Goal: Transaction & Acquisition: Purchase product/service

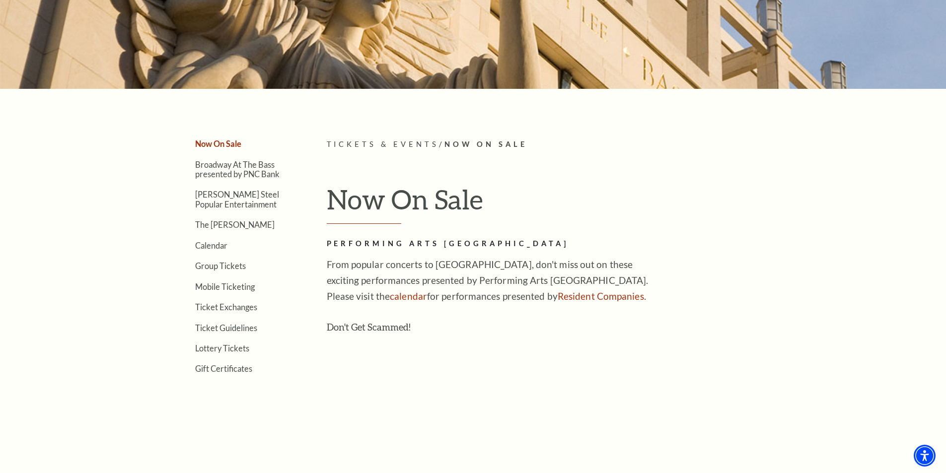
scroll to position [199, 0]
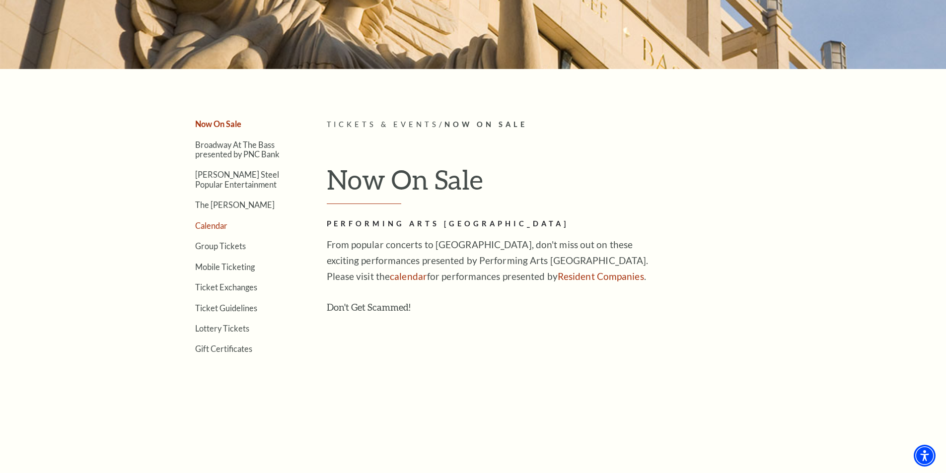
click at [219, 226] on link "Calendar" at bounding box center [211, 225] width 32 height 9
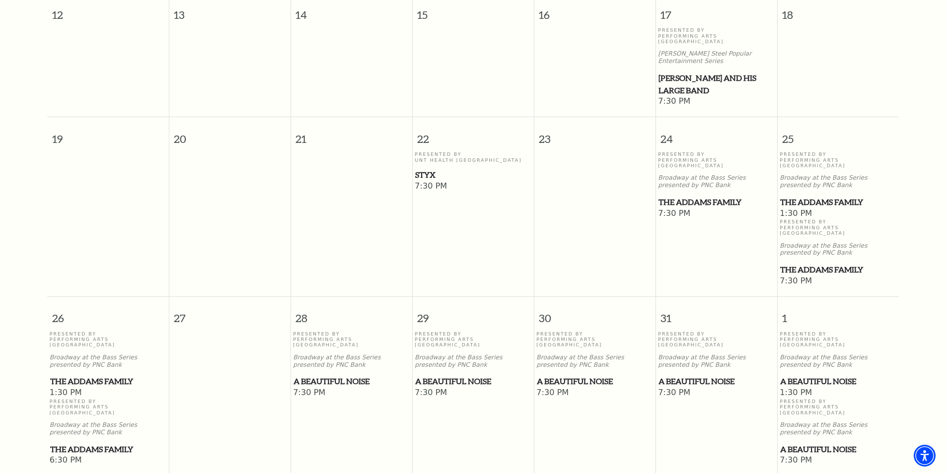
scroll to position [535, 0]
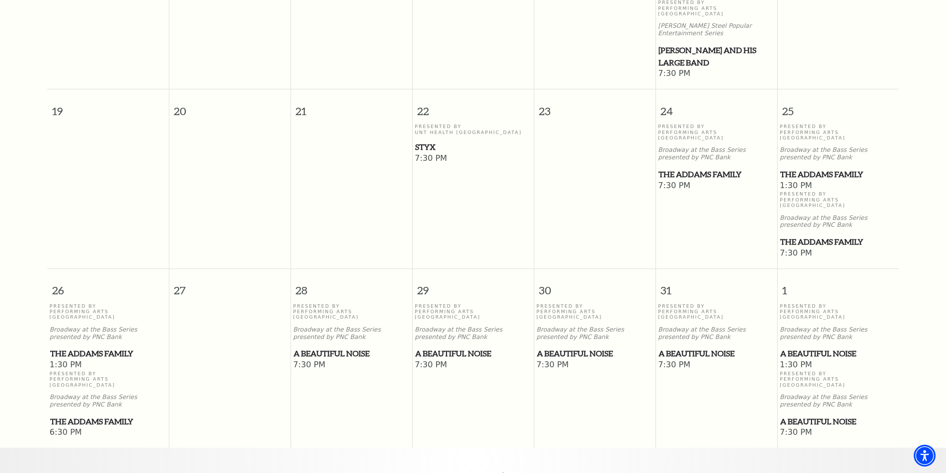
click at [701, 168] on span "The Addams Family" at bounding box center [717, 174] width 116 height 12
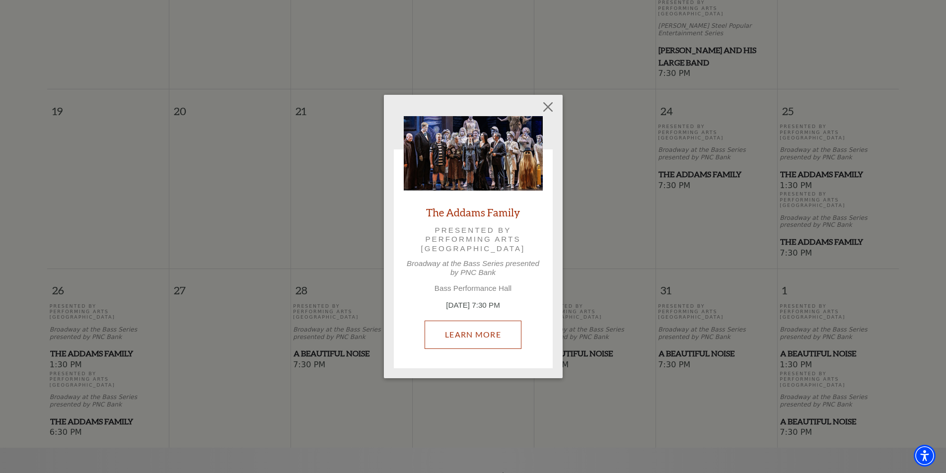
click at [483, 341] on link "Learn More" at bounding box center [473, 335] width 97 height 28
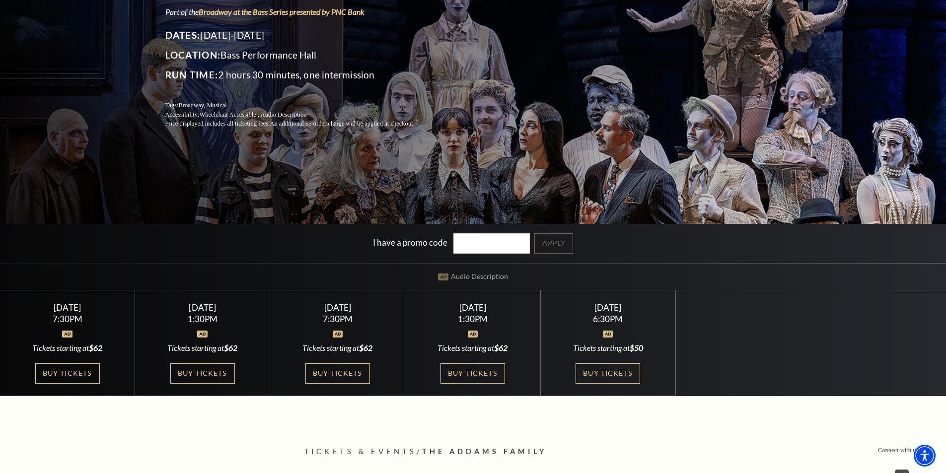
scroll to position [199, 0]
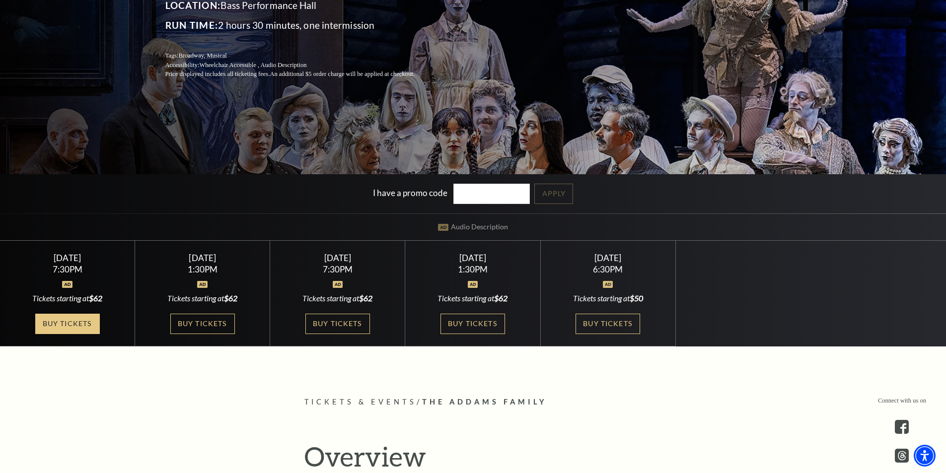
click at [73, 326] on link "Buy Tickets" at bounding box center [67, 324] width 65 height 20
click at [599, 318] on link "Buy Tickets" at bounding box center [608, 324] width 65 height 20
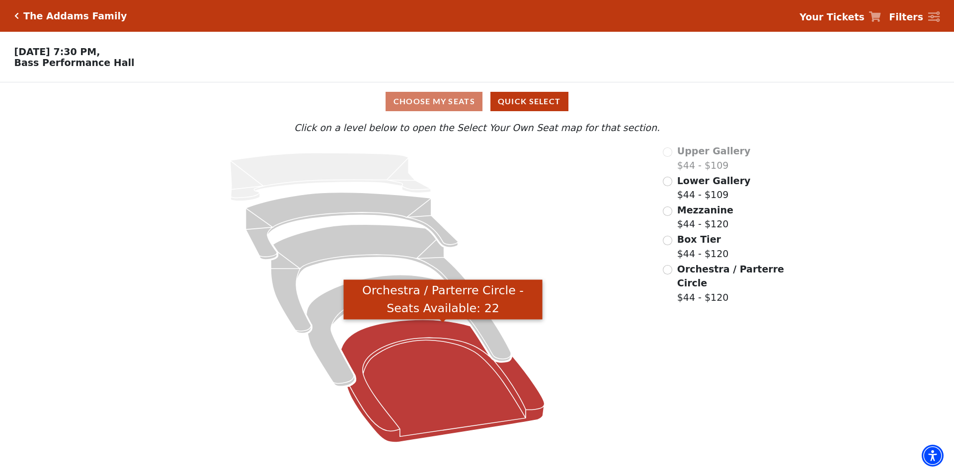
click at [411, 360] on icon "Orchestra / Parterre Circle - Seats Available: 22" at bounding box center [443, 381] width 204 height 123
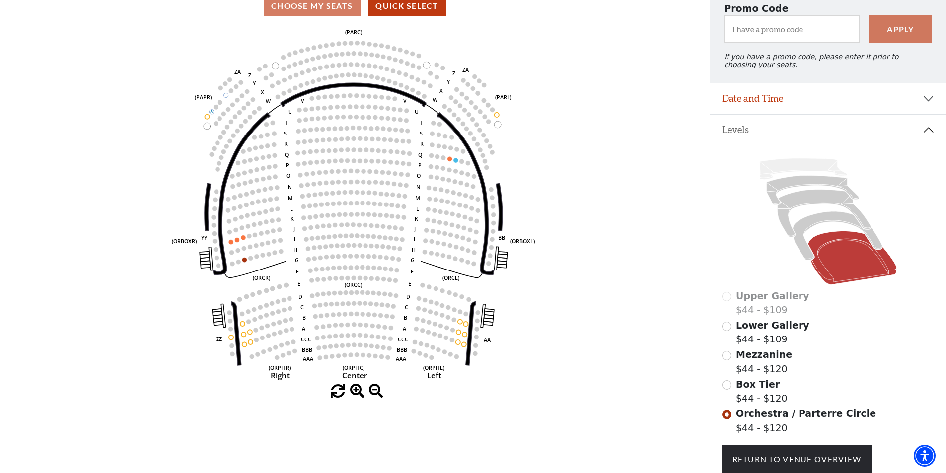
scroll to position [95, 0]
click at [724, 387] on input "Box Tier$44 - $120\a" at bounding box center [726, 384] width 9 height 9
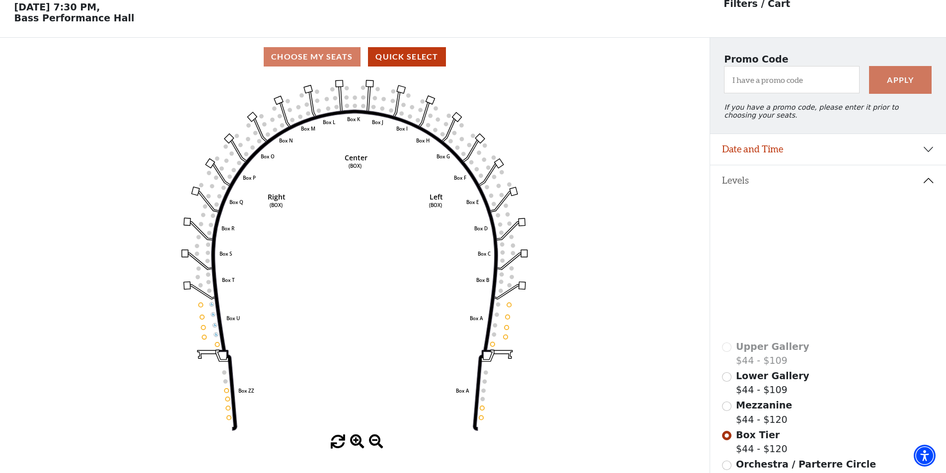
scroll to position [46, 0]
click at [728, 410] on input "Mezzanine$44 - $120\a" at bounding box center [726, 405] width 9 height 9
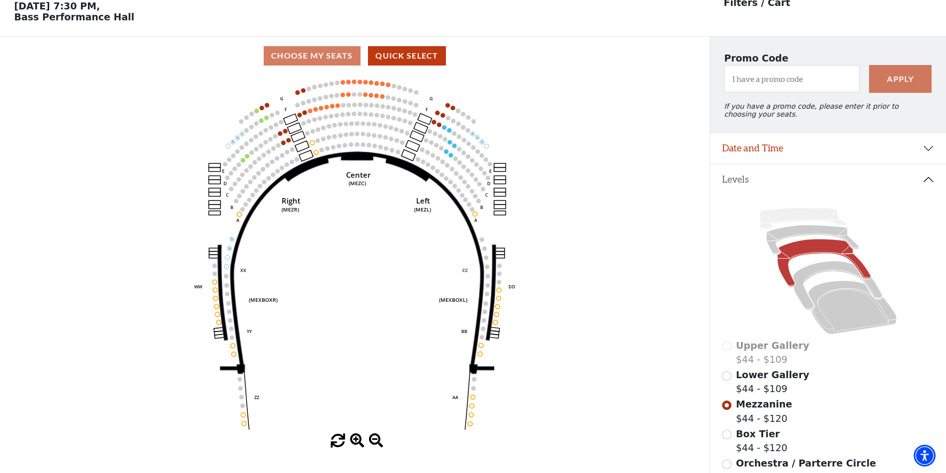
click at [737, 380] on span "Lower Gallery" at bounding box center [773, 375] width 74 height 11
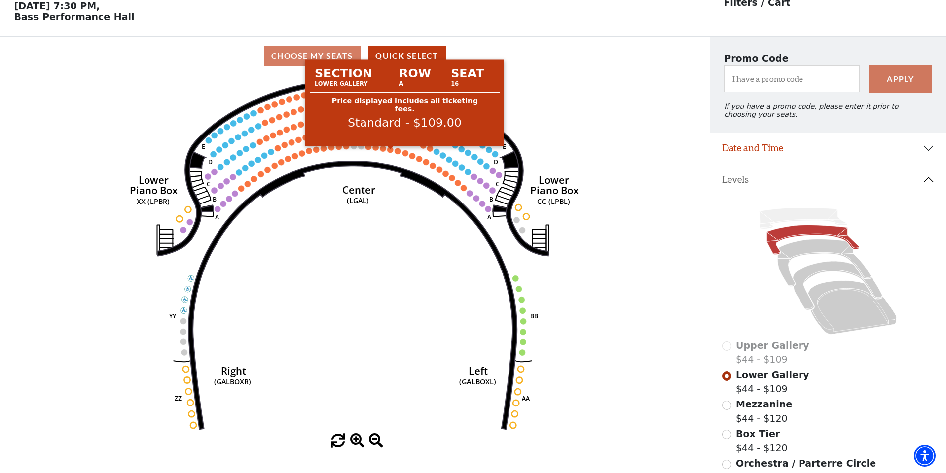
click at [389, 153] on circle at bounding box center [391, 150] width 6 height 6
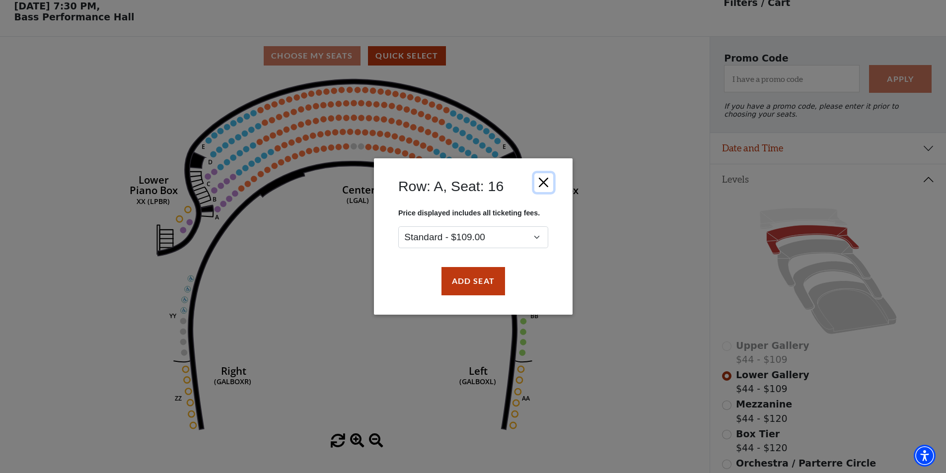
click at [544, 182] on button "Close" at bounding box center [543, 182] width 19 height 19
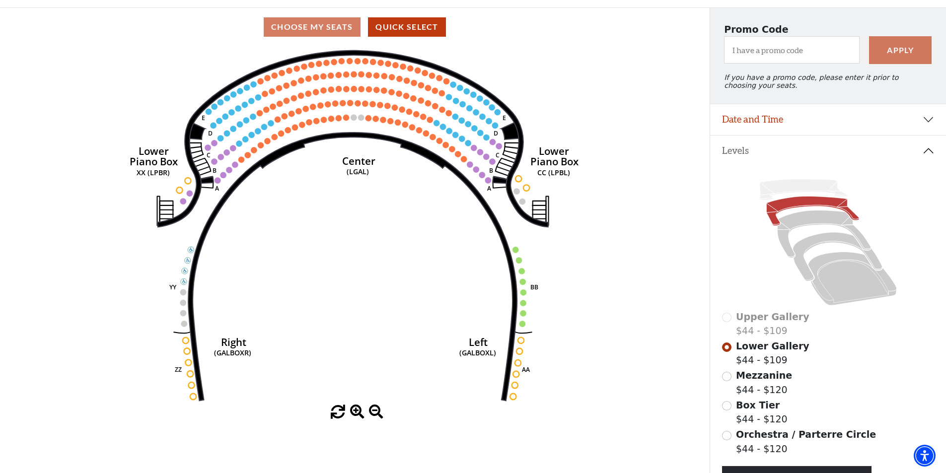
scroll to position [75, 0]
click at [392, 29] on button "Quick Select" at bounding box center [407, 26] width 78 height 19
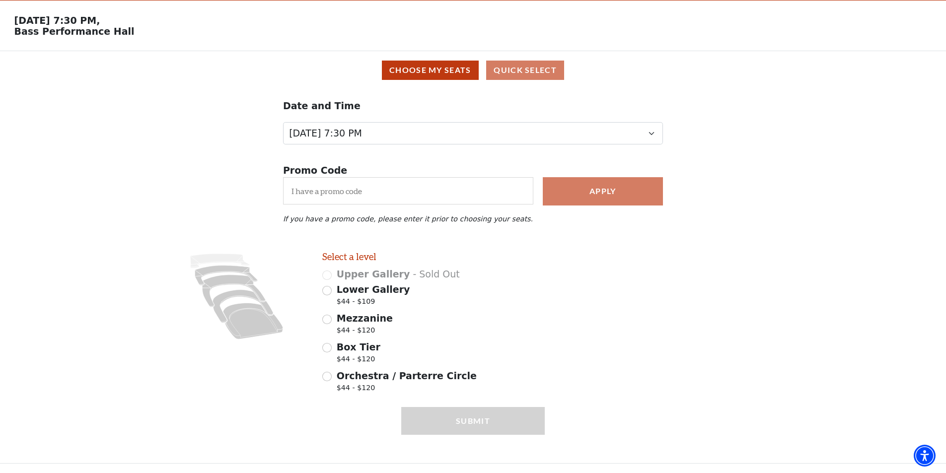
scroll to position [36, 0]
click at [328, 377] on input "Orchestra / Parterre Circle $44 - $120" at bounding box center [326, 376] width 9 height 9
radio input "true"
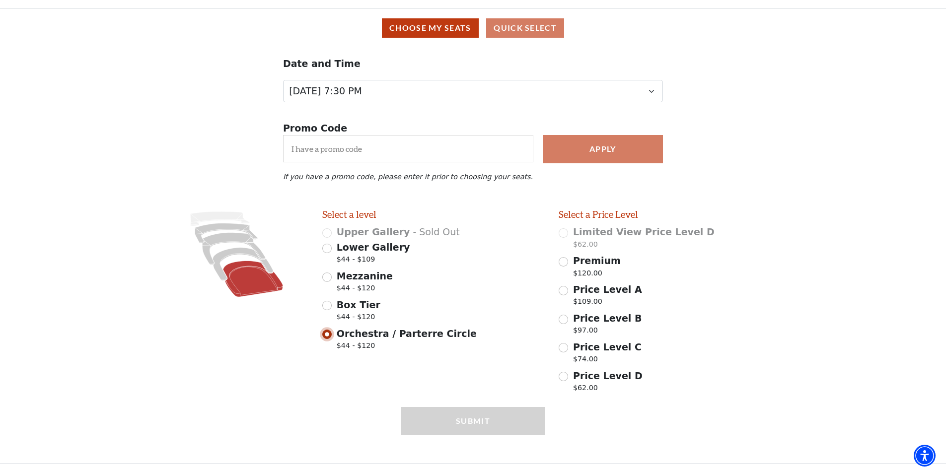
scroll to position [78, 0]
click at [567, 379] on input "Price Level D $62.00" at bounding box center [563, 376] width 9 height 9
radio input "true"
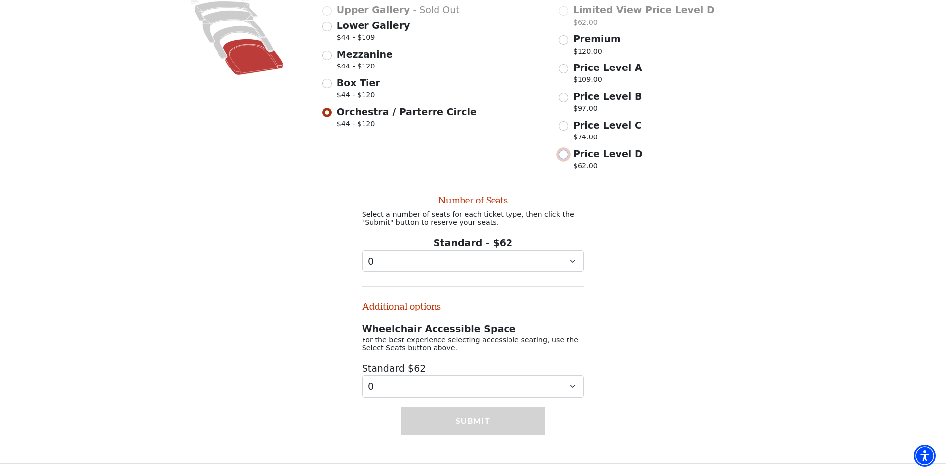
scroll to position [306, 0]
click at [492, 258] on select "0 1 2 3 4 5 6 7 8 9" at bounding box center [473, 261] width 223 height 22
select select "2"
click at [362, 250] on select "0 1 2 3 4 5 6 7 8 9" at bounding box center [473, 261] width 223 height 22
click at [676, 306] on div "Number of Seats Select a number of seats for each ticket type, then click the "…" at bounding box center [473, 287] width 946 height 222
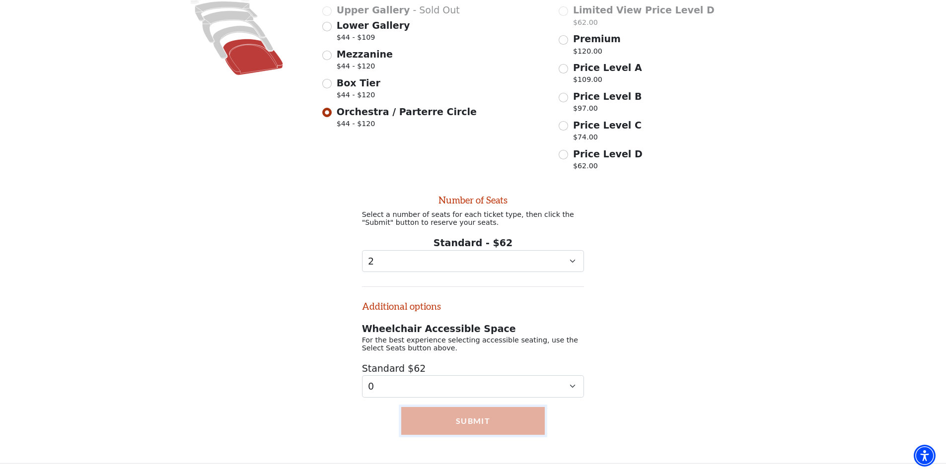
click at [517, 415] on button "Submit" at bounding box center [473, 421] width 144 height 28
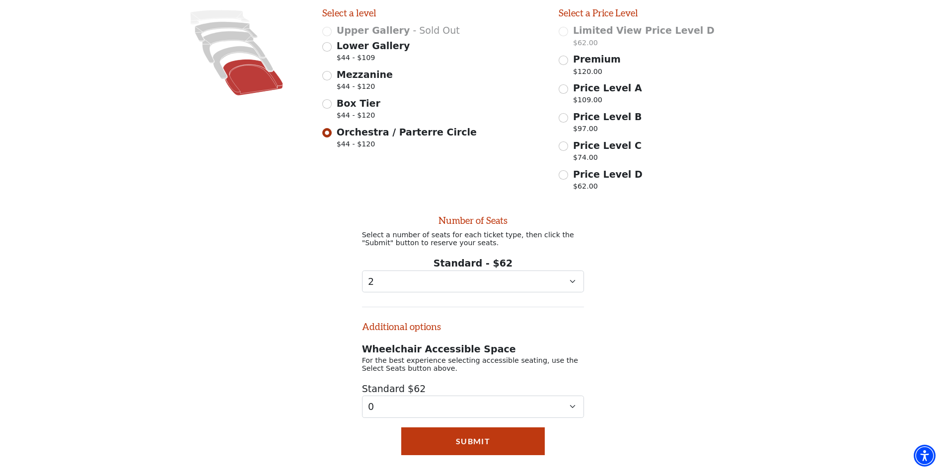
scroll to position [257, 0]
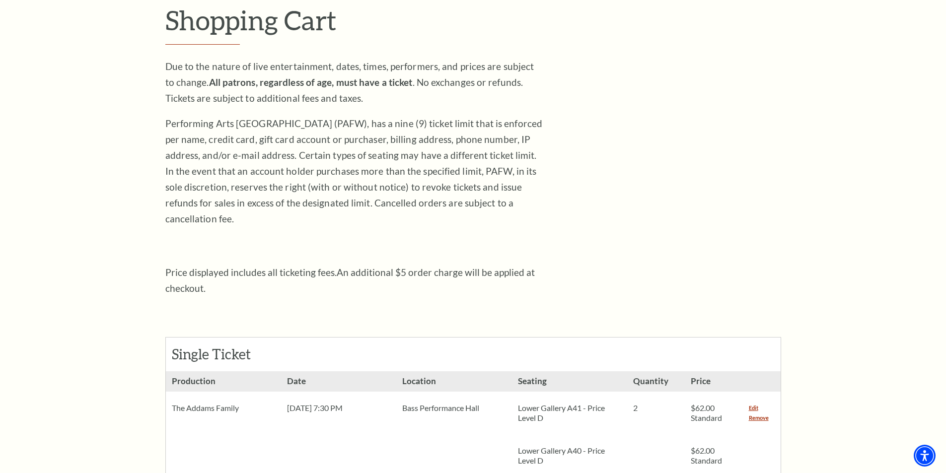
scroll to position [248, 0]
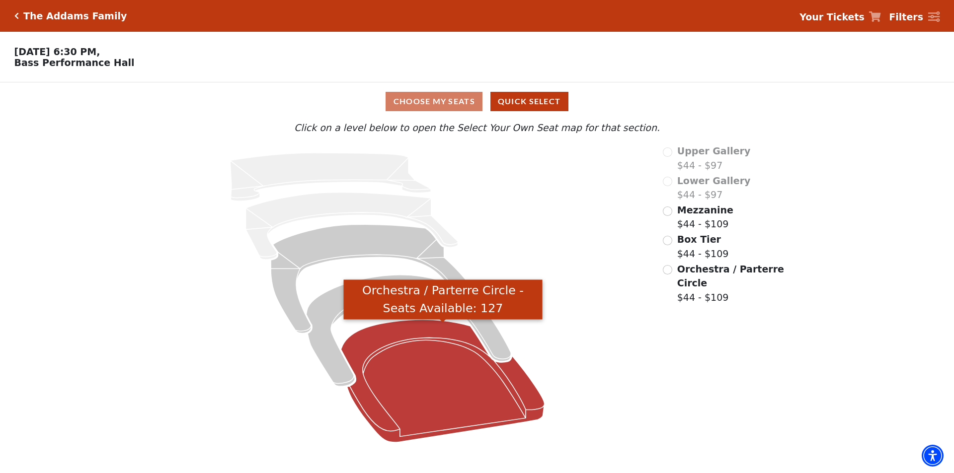
click at [435, 376] on icon "Orchestra / Parterre Circle - Seats Available: 127" at bounding box center [443, 381] width 204 height 123
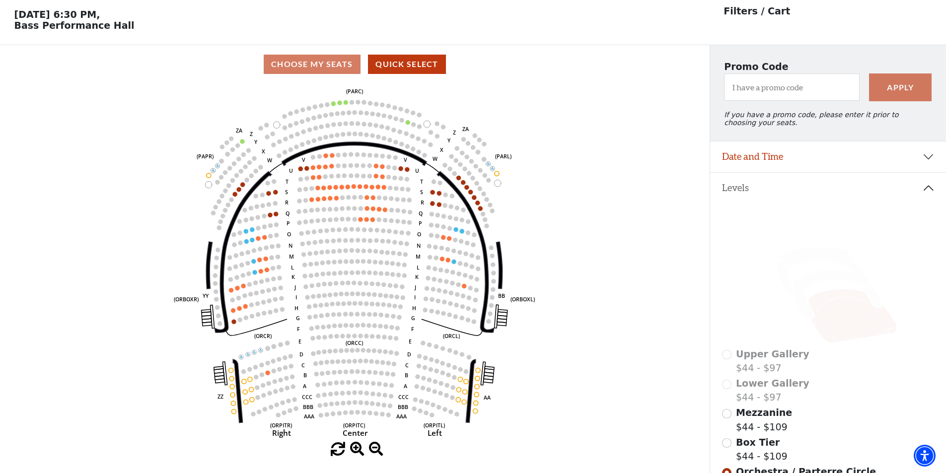
scroll to position [46, 0]
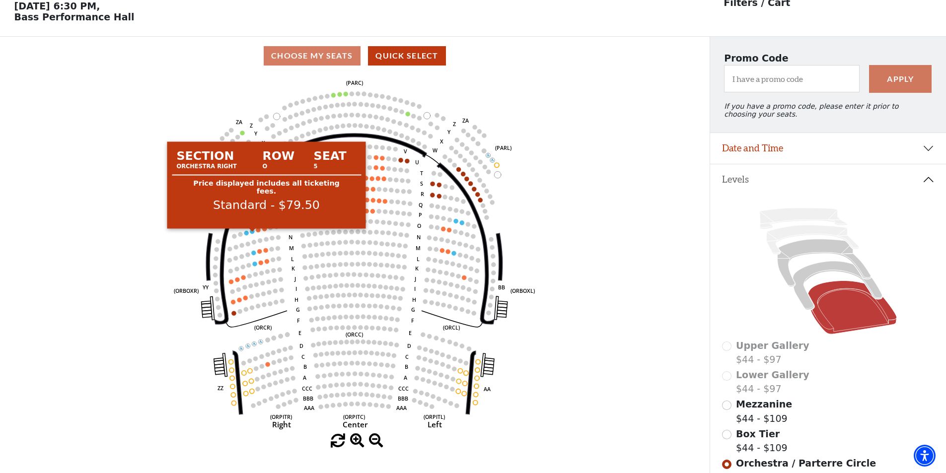
click at [252, 234] on circle at bounding box center [252, 231] width 4 height 4
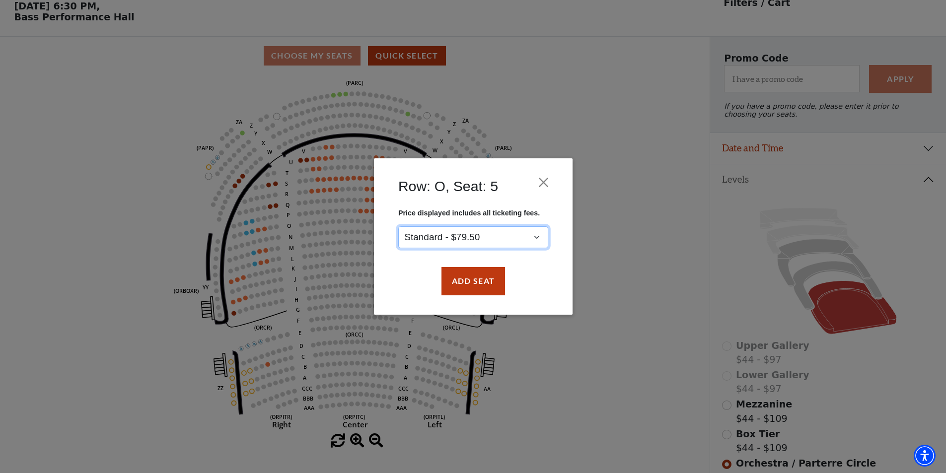
click at [443, 239] on select "Standard - $79.50" at bounding box center [473, 237] width 150 height 22
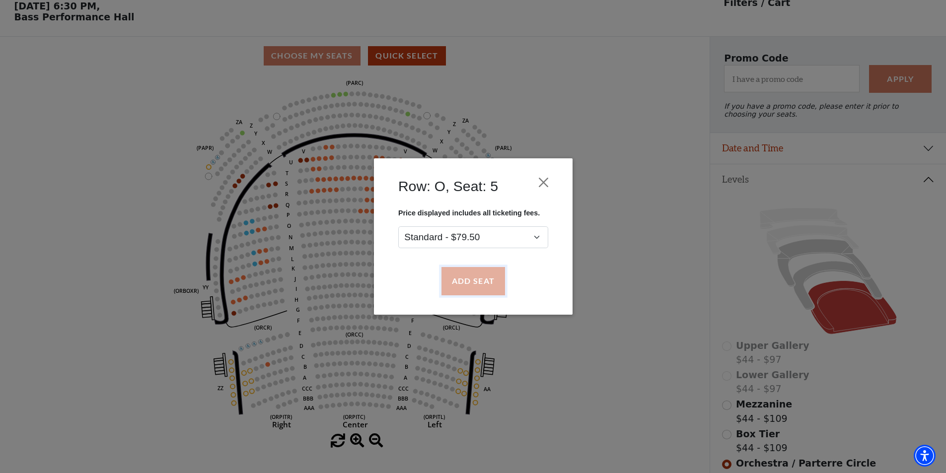
click at [462, 278] on button "Add Seat" at bounding box center [473, 282] width 64 height 28
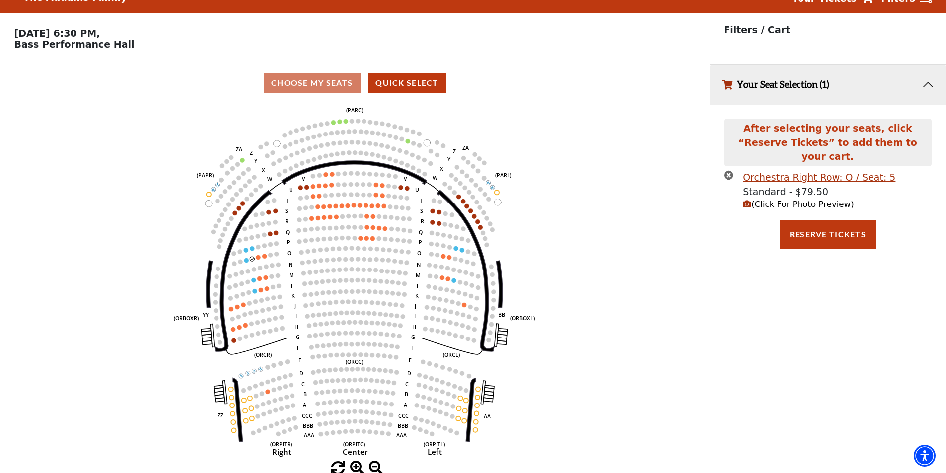
scroll to position [0, 0]
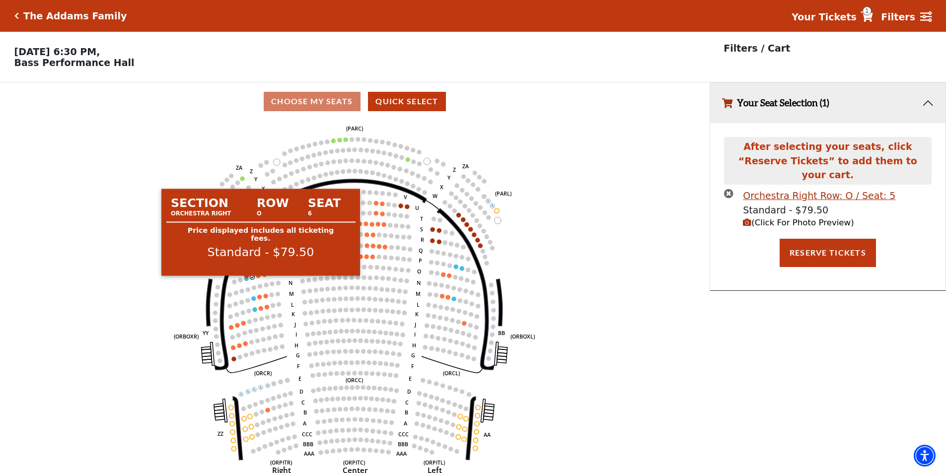
click at [247, 281] on circle at bounding box center [246, 279] width 4 height 4
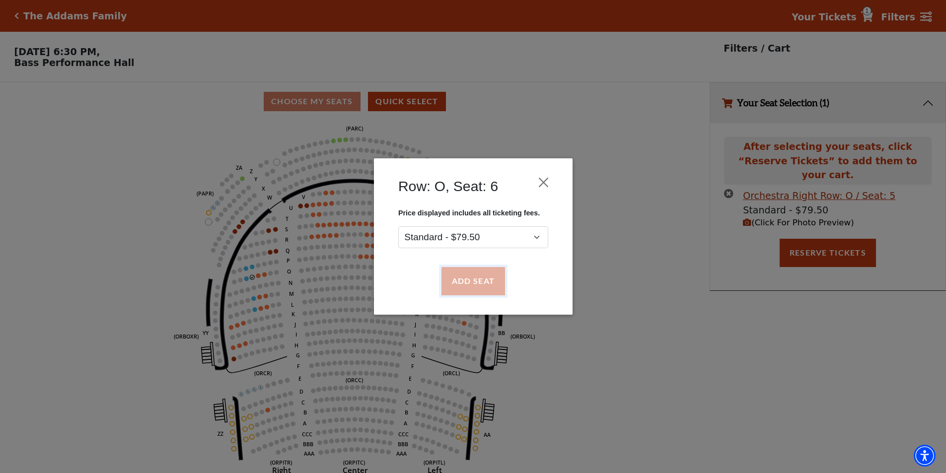
click at [492, 284] on button "Add Seat" at bounding box center [473, 282] width 64 height 28
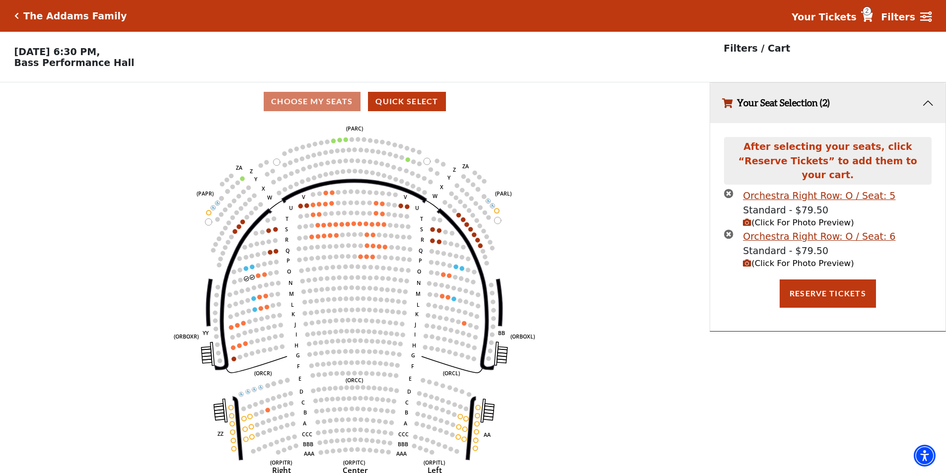
click at [770, 259] on span "(Click For Photo Preview)" at bounding box center [798, 263] width 111 height 9
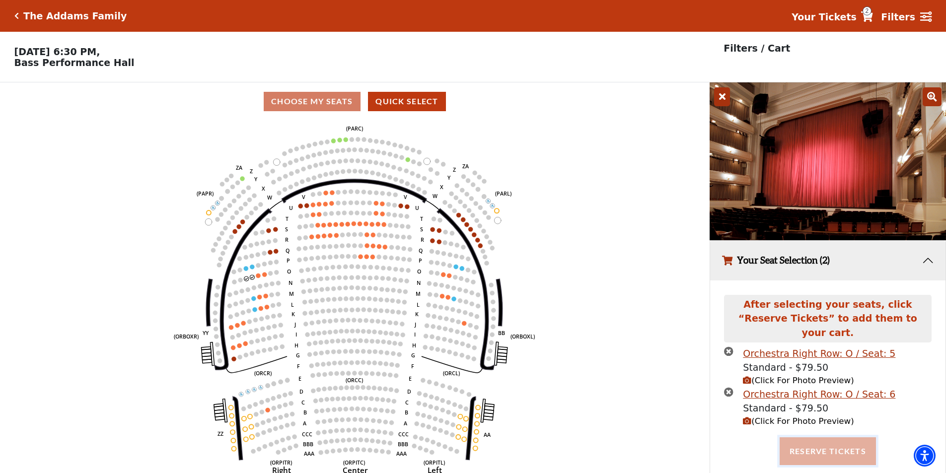
click at [818, 440] on button "Reserve Tickets" at bounding box center [828, 452] width 96 height 28
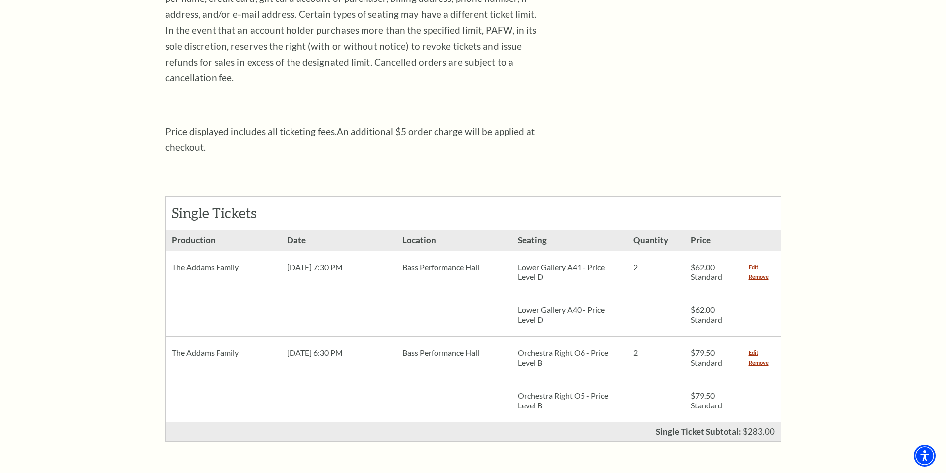
scroll to position [298, 0]
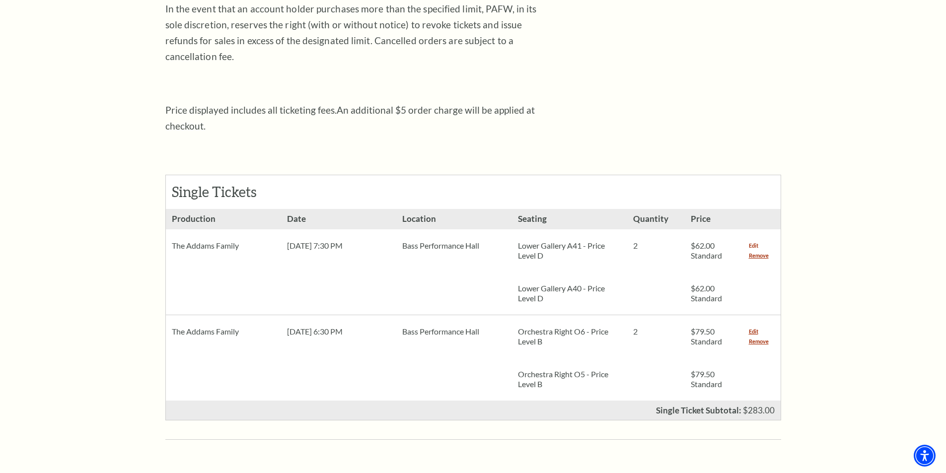
click at [753, 241] on link "Edit" at bounding box center [753, 246] width 9 height 10
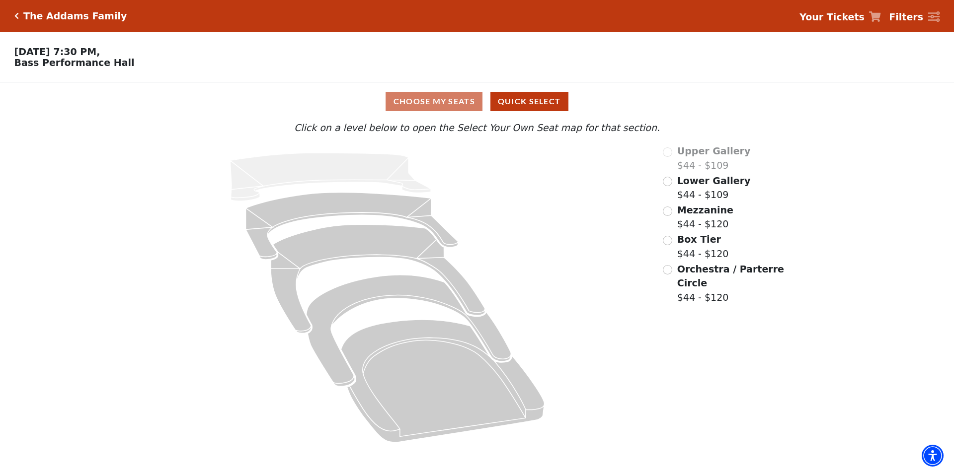
click at [16, 16] on icon "Click here to go back to filters" at bounding box center [16, 15] width 4 height 7
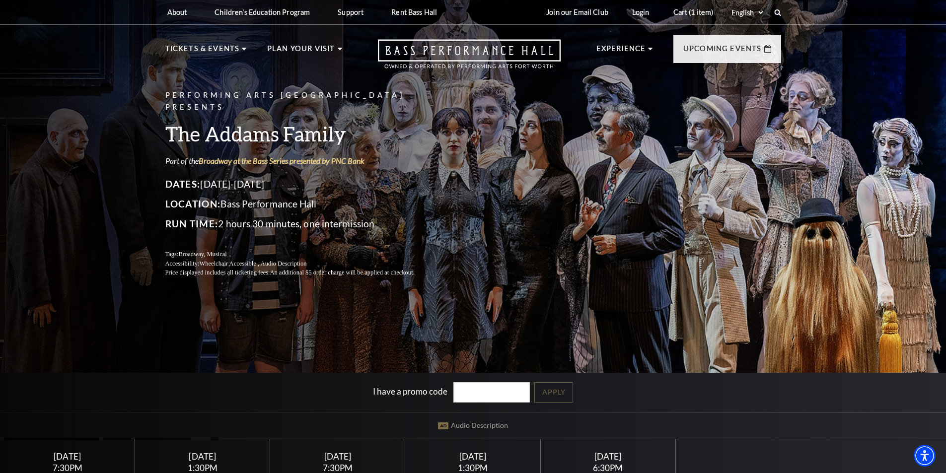
scroll to position [149, 0]
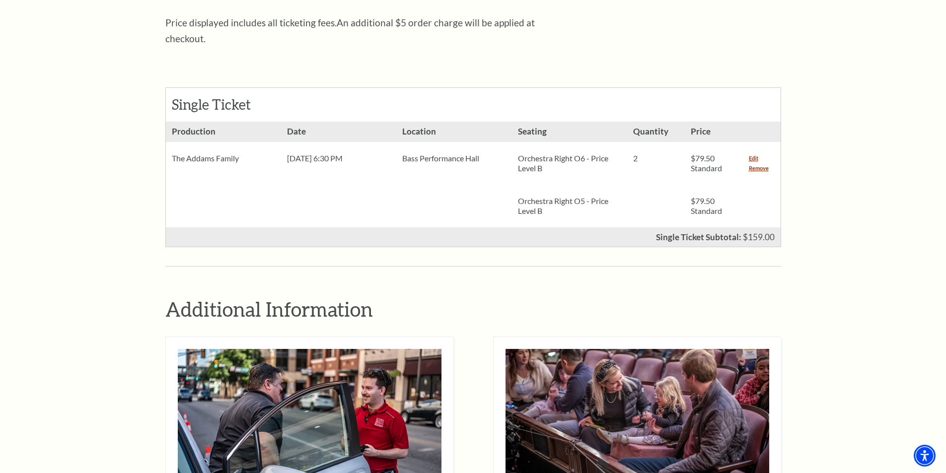
scroll to position [346, 0]
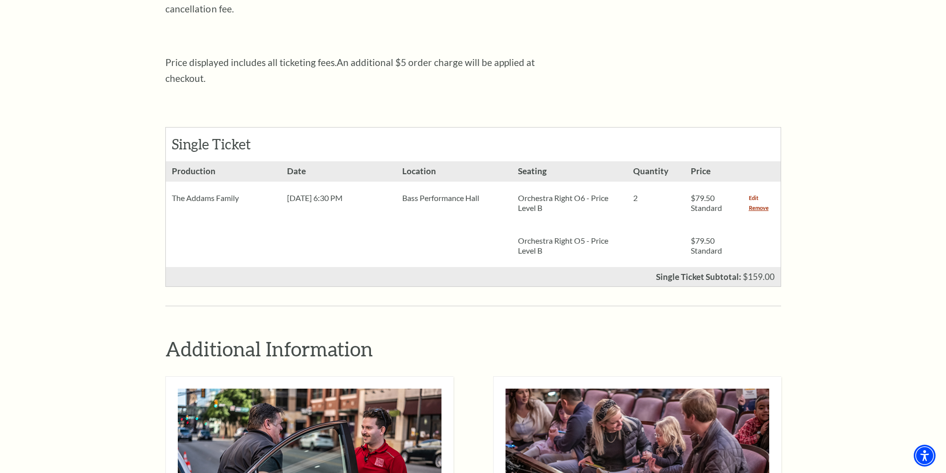
click at [755, 193] on link "Edit" at bounding box center [753, 198] width 9 height 10
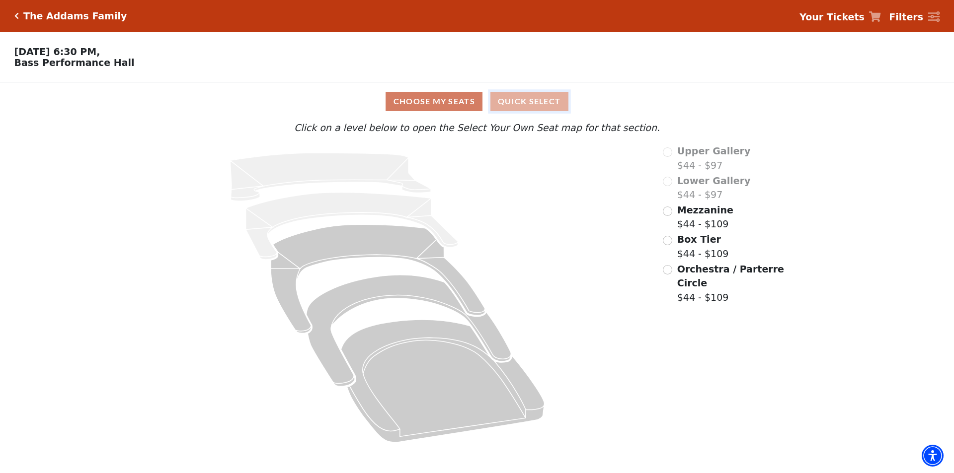
click at [535, 110] on button "Quick Select" at bounding box center [529, 101] width 78 height 19
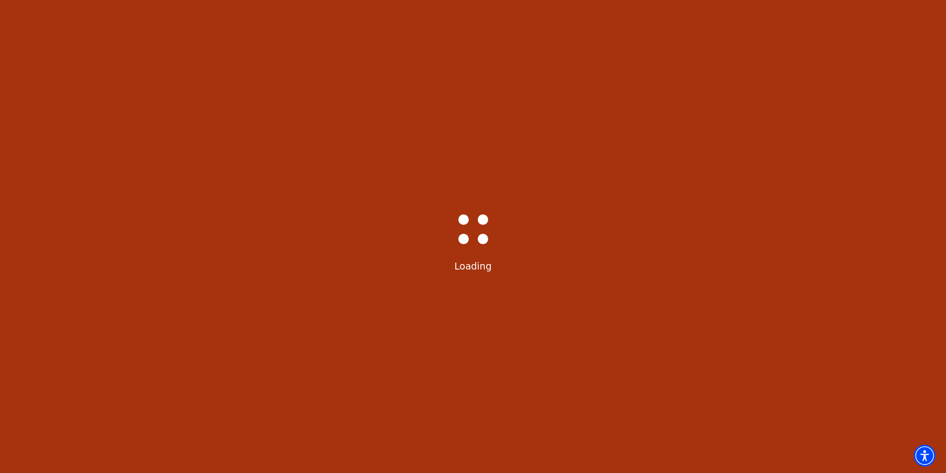
select select "6294"
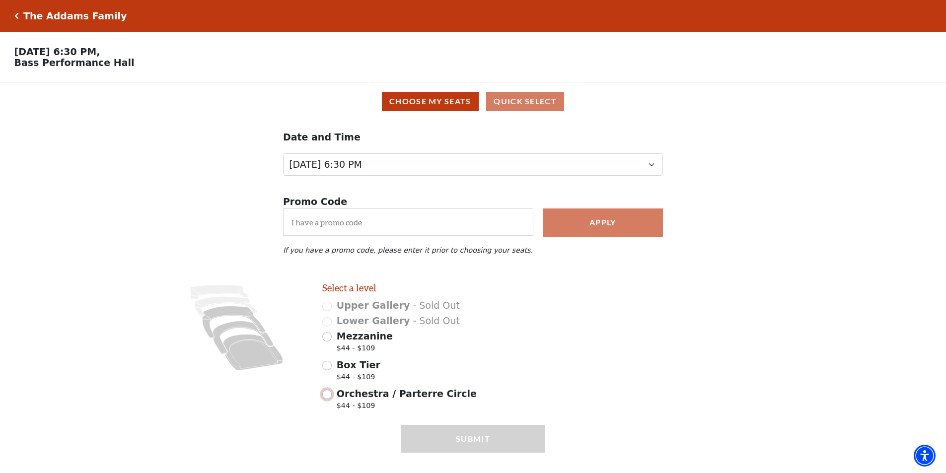
click at [331, 399] on input "Orchestra / Parterre Circle $44 - $109" at bounding box center [326, 394] width 9 height 9
radio input "true"
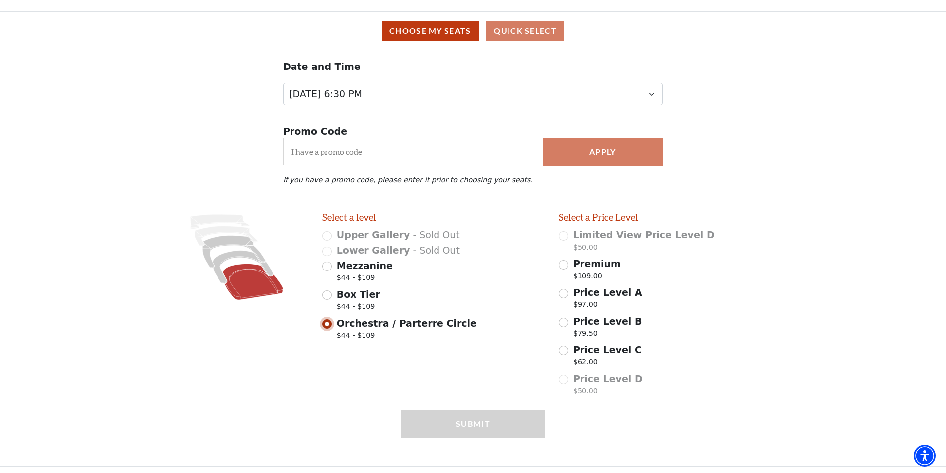
scroll to position [78, 0]
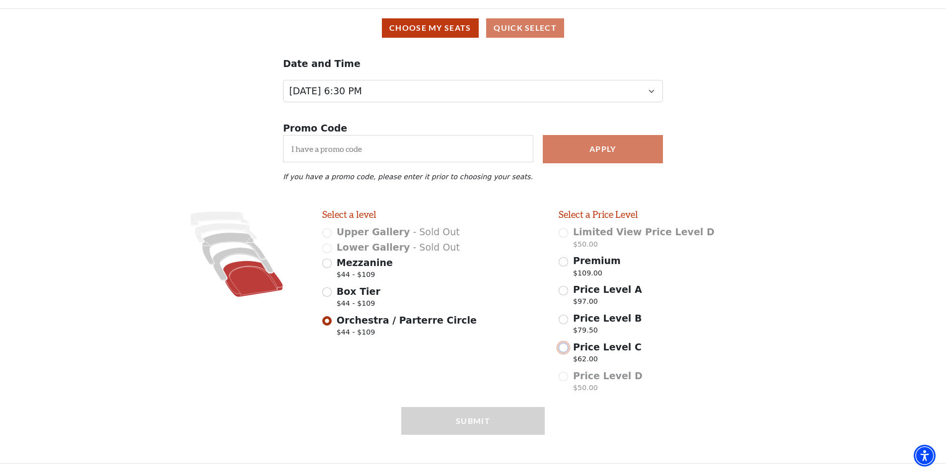
click at [566, 349] on input "Price Level C $62.00" at bounding box center [563, 347] width 9 height 9
radio input "true"
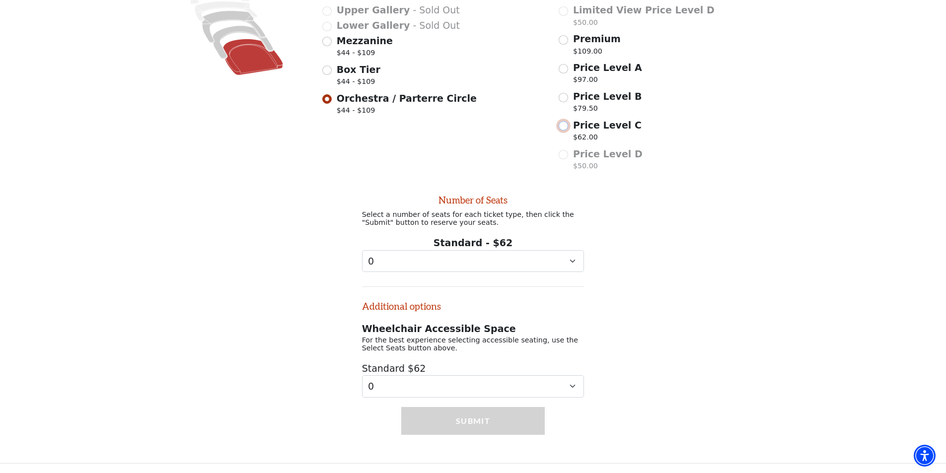
scroll to position [306, 0]
click at [467, 254] on select "0 1 2 3 4 5 6 7" at bounding box center [473, 261] width 223 height 22
select select "2"
click at [362, 250] on select "0 1 2 3 4 5 6 7" at bounding box center [473, 261] width 223 height 22
click at [448, 422] on button "Submit" at bounding box center [473, 421] width 144 height 28
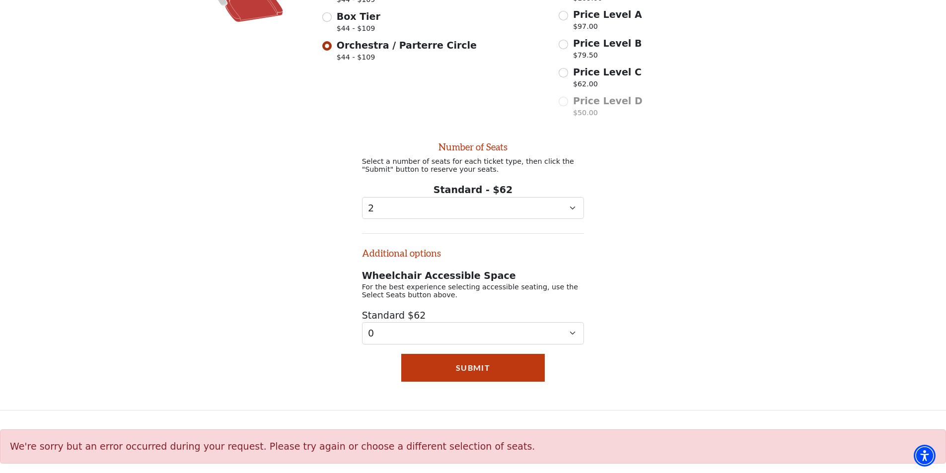
scroll to position [360, 0]
click at [463, 370] on button "Submit" at bounding box center [473, 368] width 144 height 28
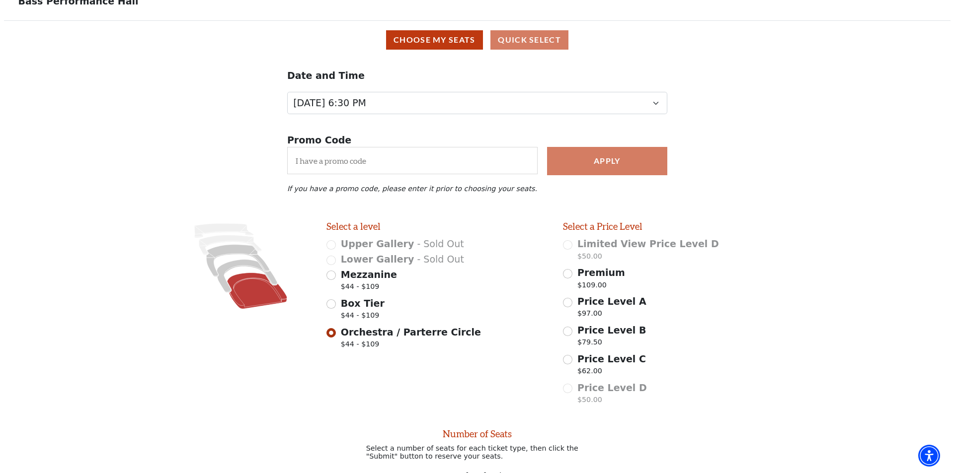
scroll to position [0, 0]
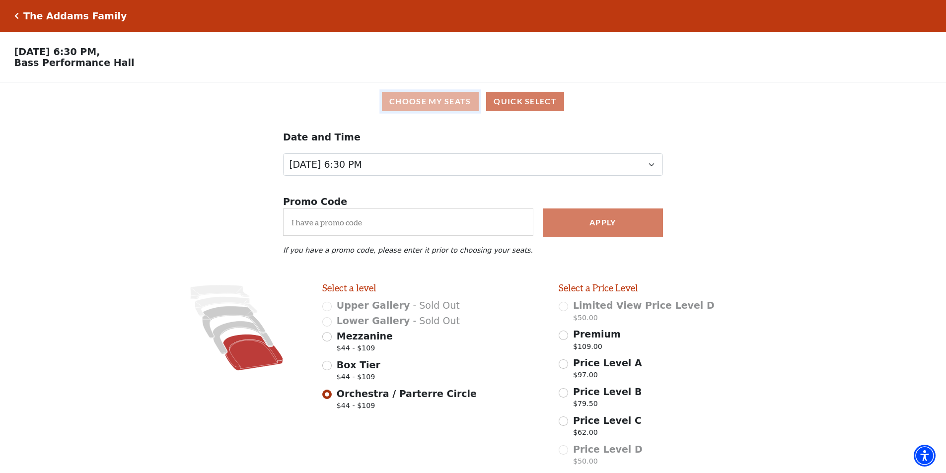
click at [448, 99] on button "Choose My Seats" at bounding box center [430, 101] width 97 height 19
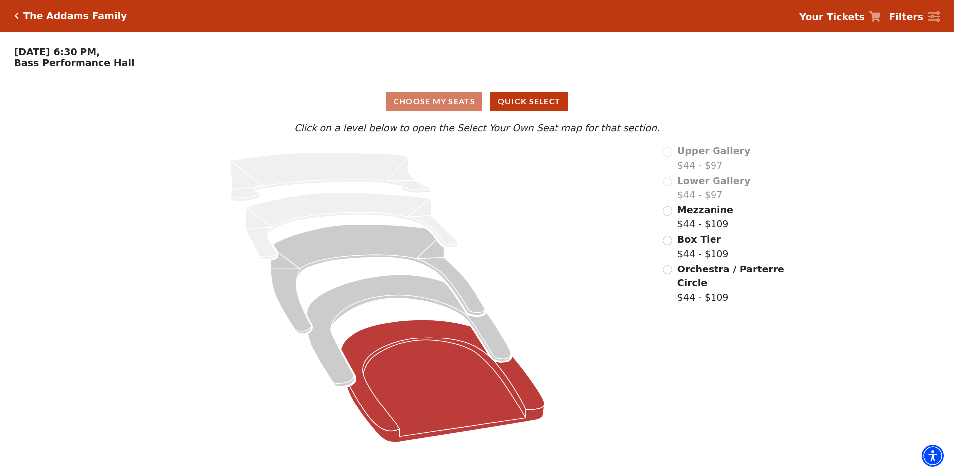
click at [442, 352] on icon at bounding box center [443, 381] width 204 height 123
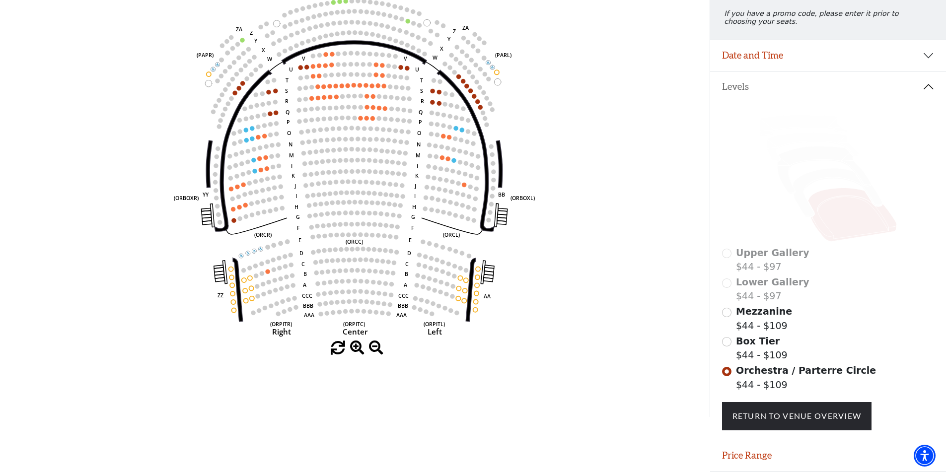
scroll to position [174, 0]
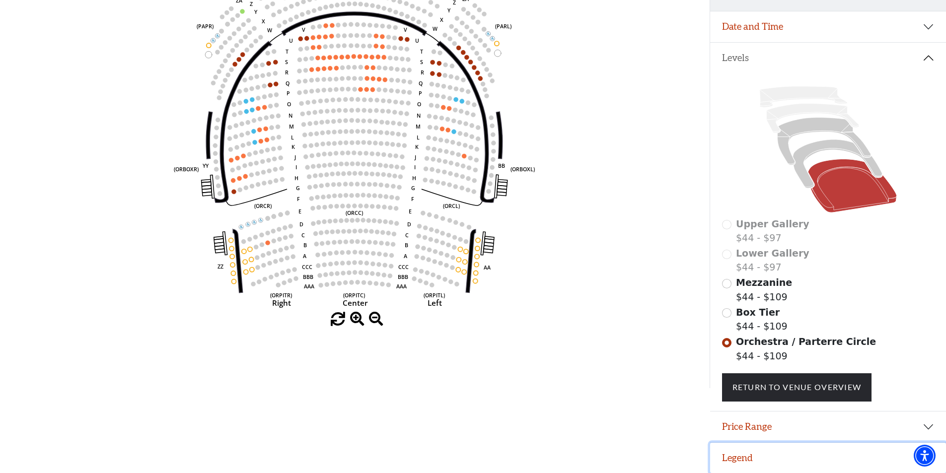
click at [737, 458] on button "Legend" at bounding box center [828, 458] width 236 height 31
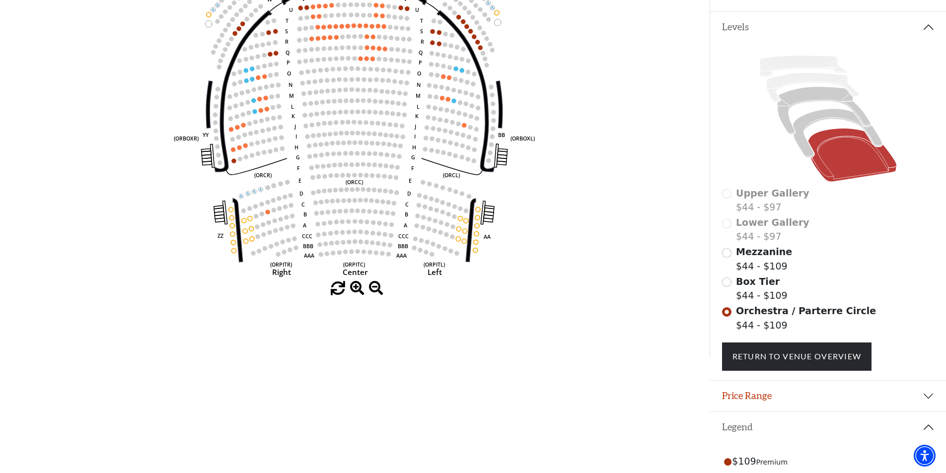
scroll to position [114, 0]
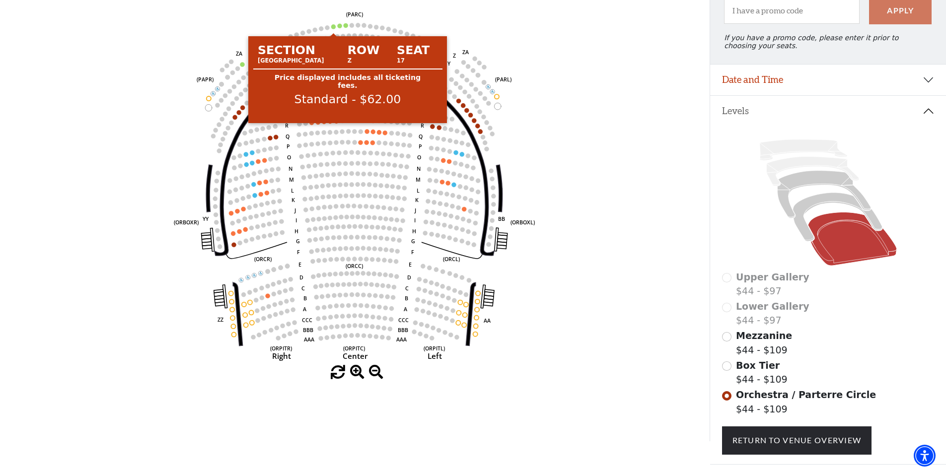
click at [334, 29] on circle at bounding box center [333, 26] width 4 height 4
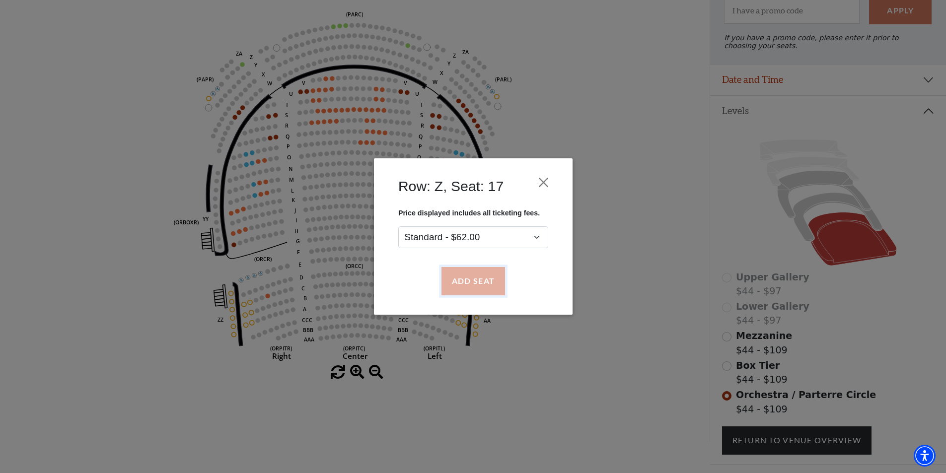
click at [474, 282] on button "Add Seat" at bounding box center [473, 282] width 64 height 28
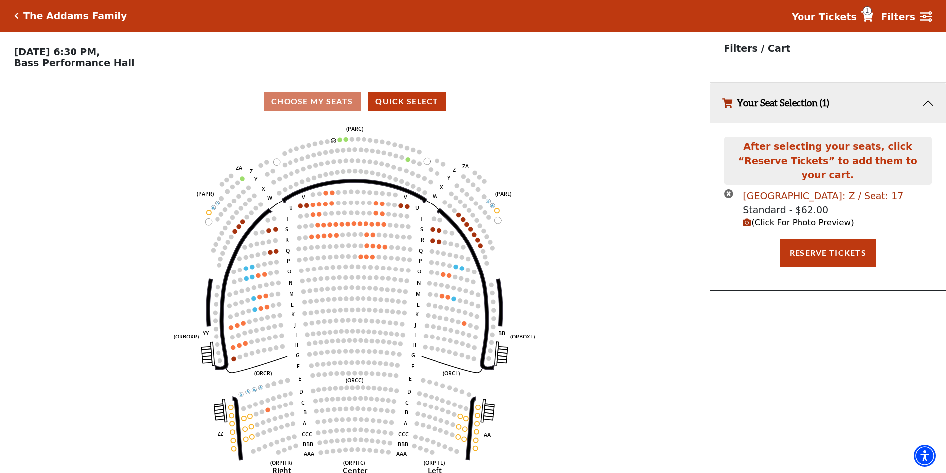
scroll to position [0, 0]
click at [803, 218] on span "(Click For Photo Preview)" at bounding box center [798, 222] width 111 height 9
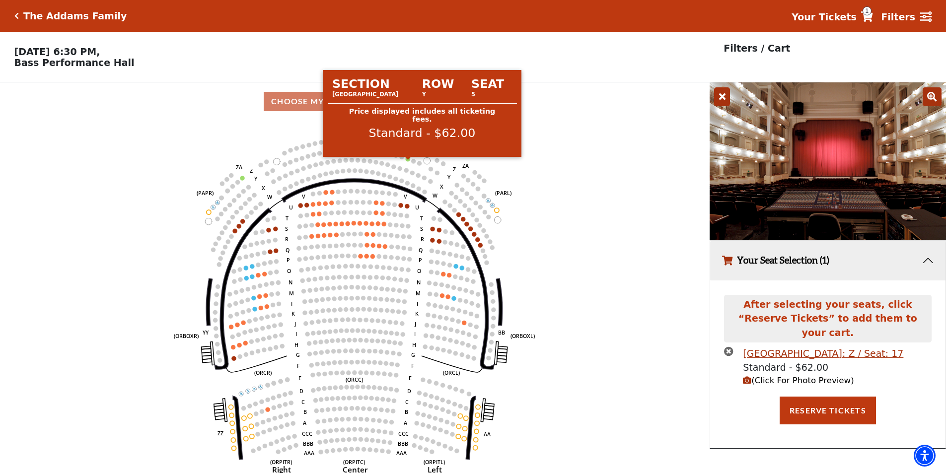
click at [407, 161] on circle at bounding box center [408, 159] width 4 height 4
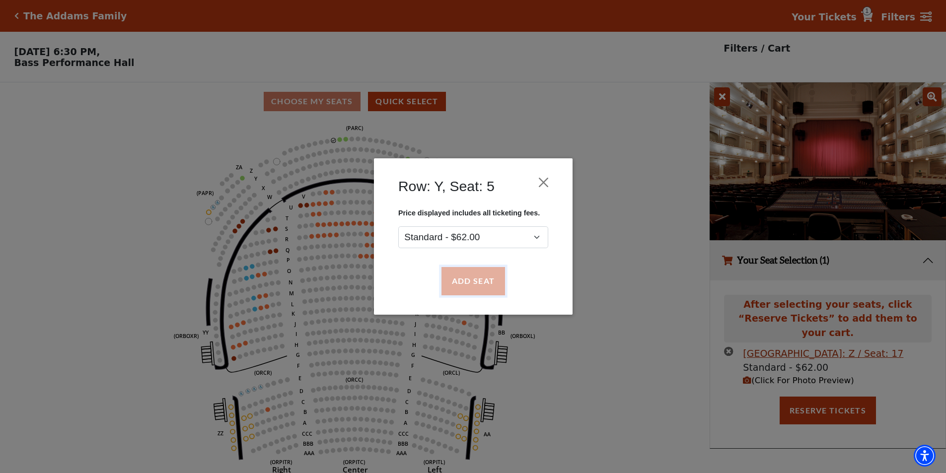
click at [459, 279] on button "Add Seat" at bounding box center [473, 282] width 64 height 28
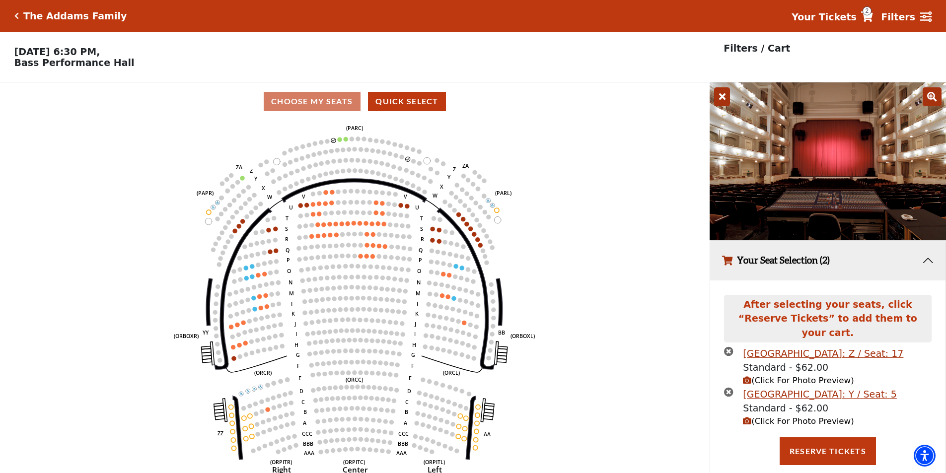
click at [747, 417] on icon "(Click For Photo Preview)" at bounding box center [747, 421] width 8 height 8
click at [756, 417] on span "(Click For Photo Preview)" at bounding box center [798, 421] width 111 height 9
click at [763, 417] on span "(Click For Photo Preview)" at bounding box center [798, 421] width 111 height 9
click at [764, 376] on span "(Click For Photo Preview)" at bounding box center [798, 380] width 111 height 9
click at [765, 417] on span "(Click For Photo Preview)" at bounding box center [798, 421] width 111 height 9
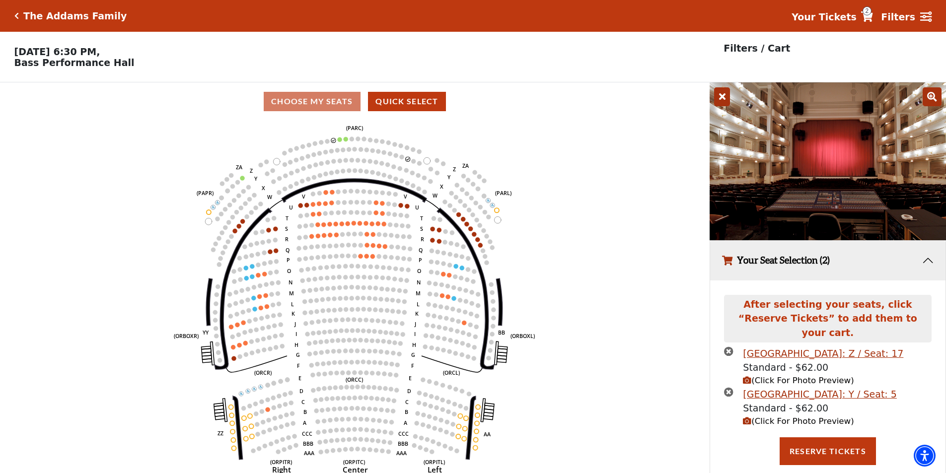
click at [778, 376] on span "(Click For Photo Preview)" at bounding box center [798, 380] width 111 height 9
click at [749, 376] on icon "(Click For Photo Preview)" at bounding box center [747, 380] width 8 height 8
click at [335, 141] on icon "Left (ORPITL) Right (ORPITR) Center (ORPITC) ZZ AA YY BB ZA ZA (ORCL) (ORCR) (O…" at bounding box center [354, 300] width 639 height 359
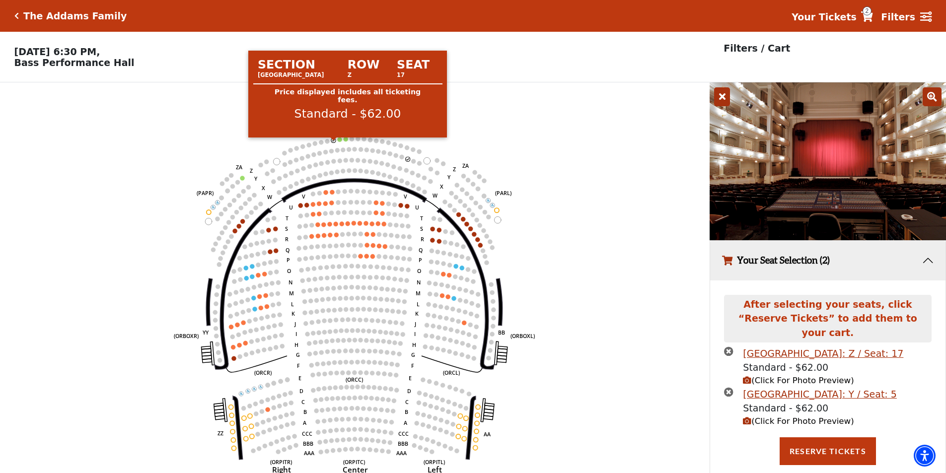
click at [334, 143] on circle at bounding box center [333, 140] width 4 height 4
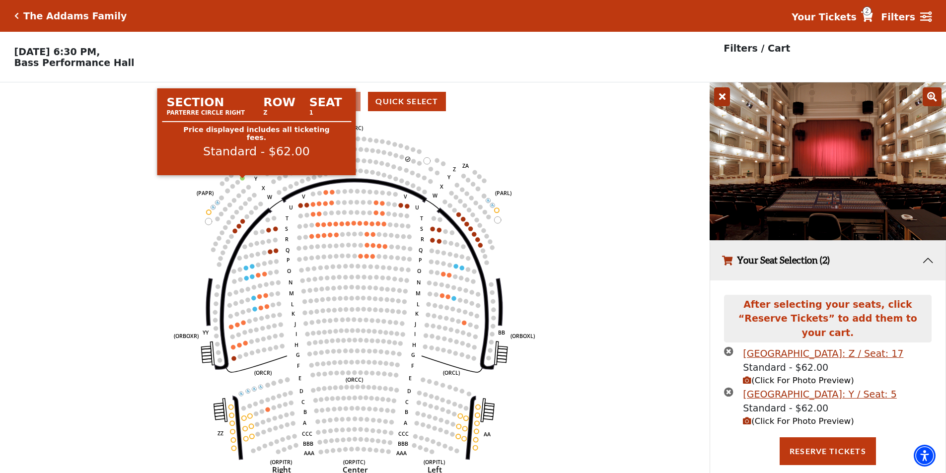
click at [243, 180] on circle at bounding box center [242, 178] width 4 height 4
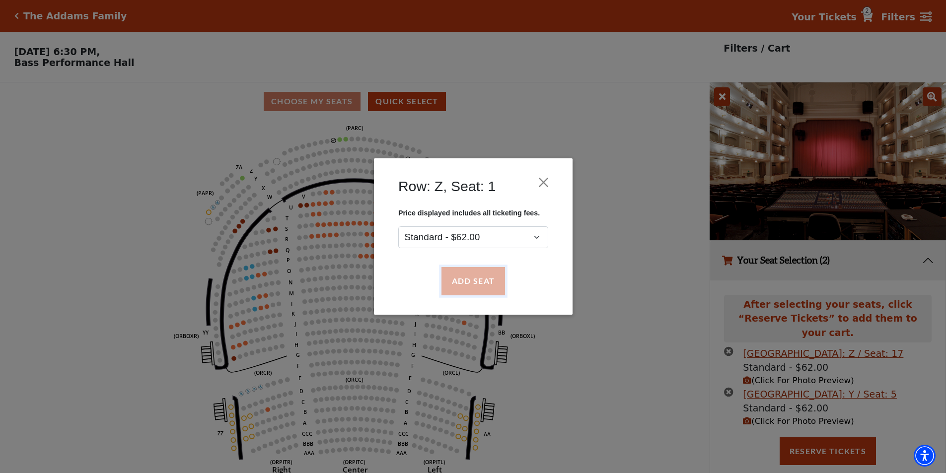
click at [468, 280] on button "Add Seat" at bounding box center [473, 282] width 64 height 28
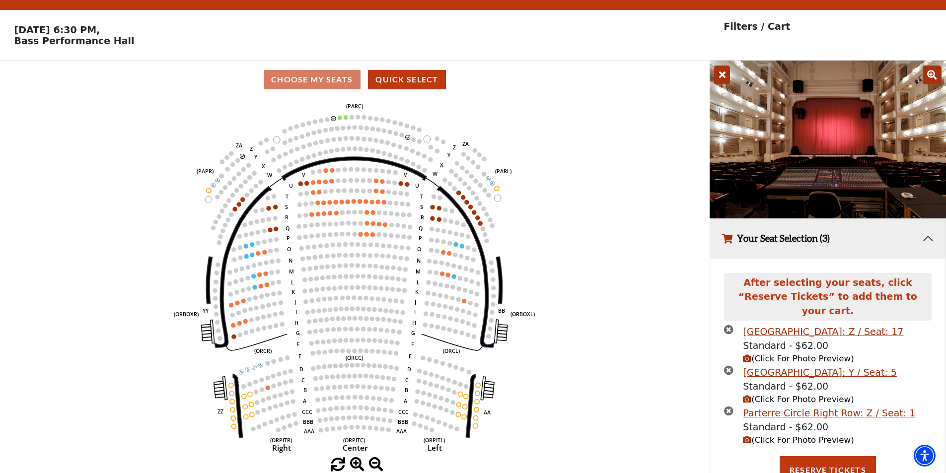
click at [779, 436] on span "(Click For Photo Preview)" at bounding box center [798, 440] width 111 height 9
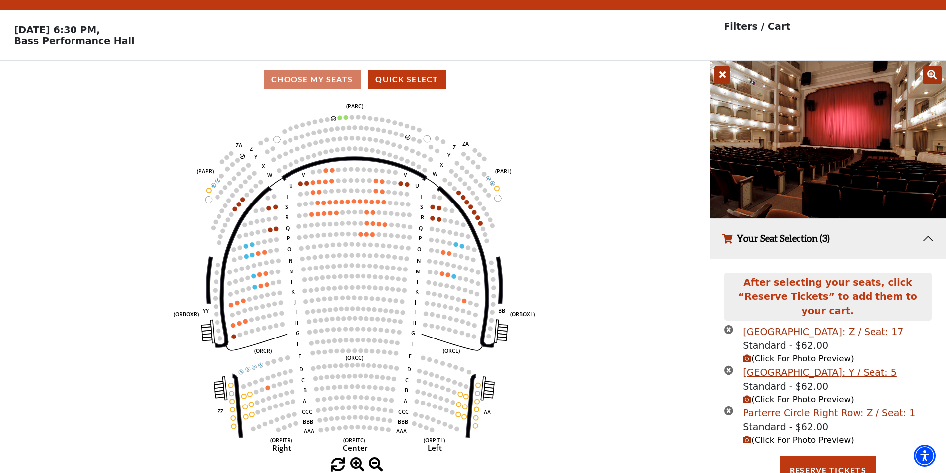
click at [732, 325] on icon "times-circle" at bounding box center [728, 329] width 9 height 9
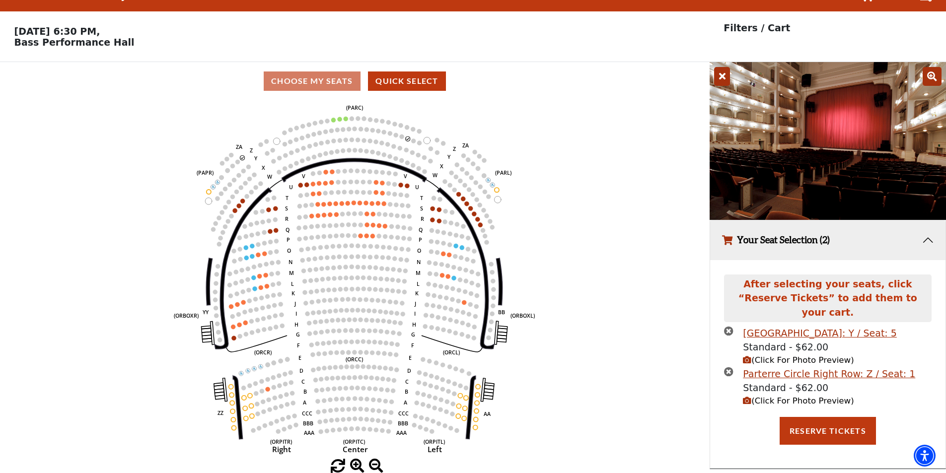
click at [732, 326] on icon "times-circle" at bounding box center [728, 330] width 9 height 9
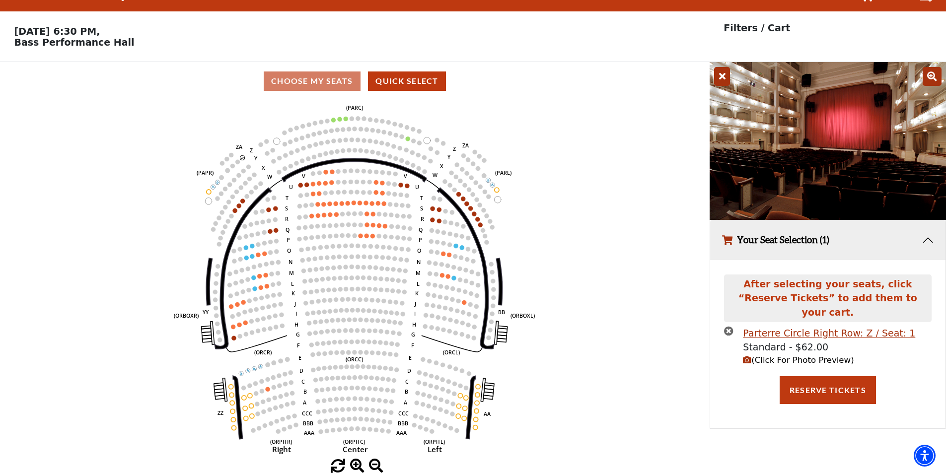
click at [732, 326] on icon "times-circle" at bounding box center [728, 330] width 9 height 9
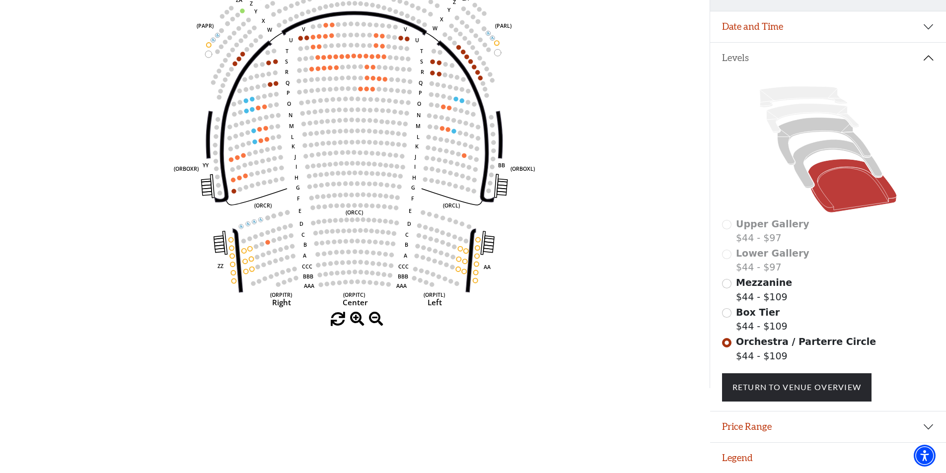
scroll to position [174, 0]
click at [740, 424] on button "Price Range" at bounding box center [828, 427] width 236 height 31
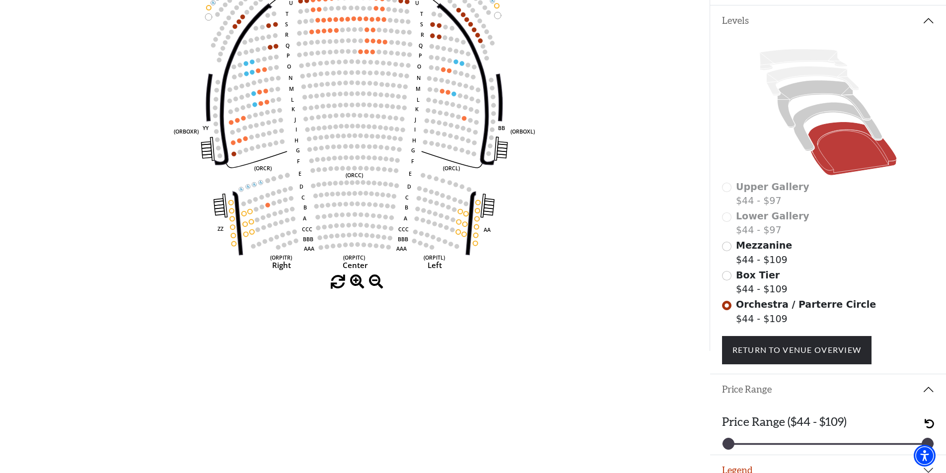
scroll to position [224, 0]
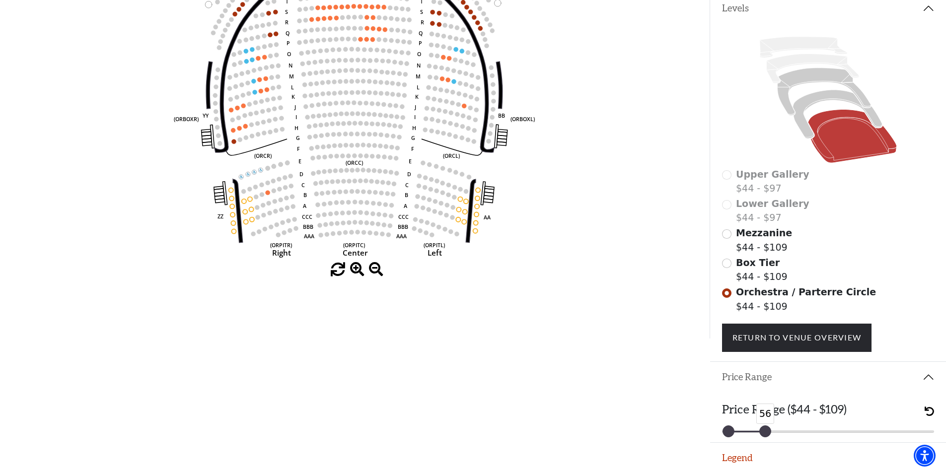
drag, startPoint x: 925, startPoint y: 430, endPoint x: 761, endPoint y: 433, distance: 163.9
click at [761, 433] on div at bounding box center [765, 431] width 11 height 11
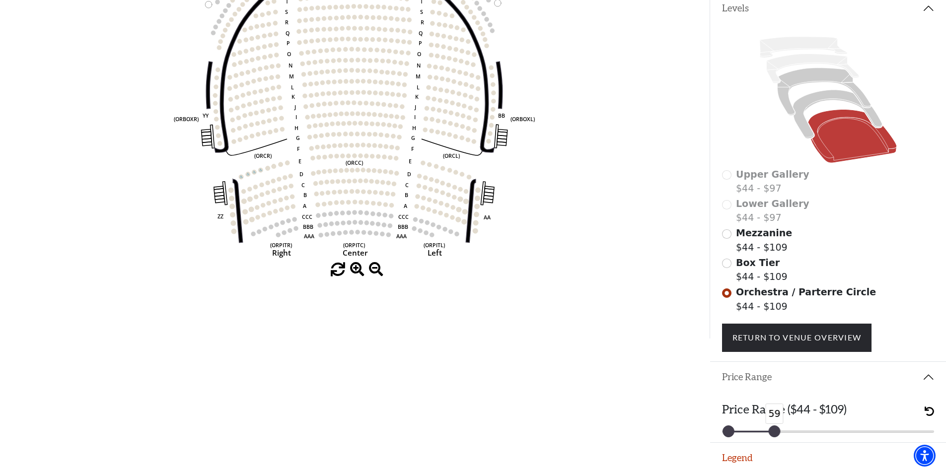
drag, startPoint x: 764, startPoint y: 430, endPoint x: 773, endPoint y: 430, distance: 8.9
click at [773, 430] on div at bounding box center [774, 431] width 11 height 11
drag, startPoint x: 773, startPoint y: 430, endPoint x: 790, endPoint y: 431, distance: 17.4
click at [790, 431] on div at bounding box center [792, 431] width 11 height 11
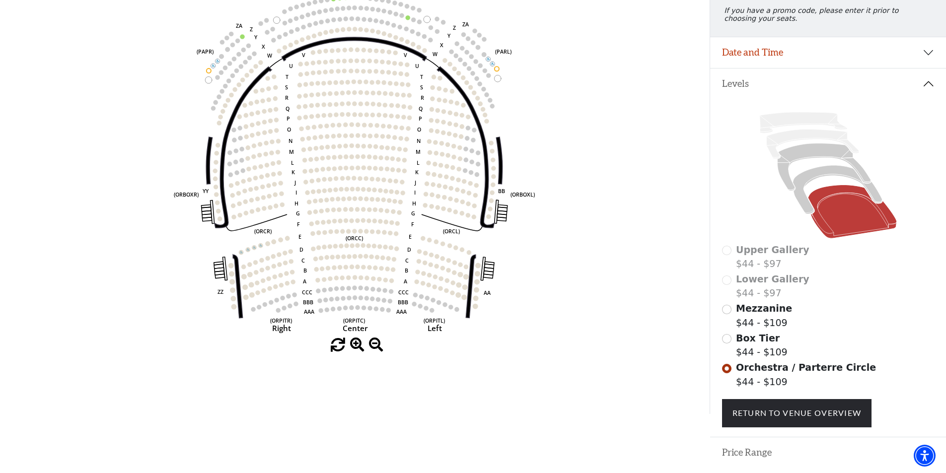
scroll to position [124, 0]
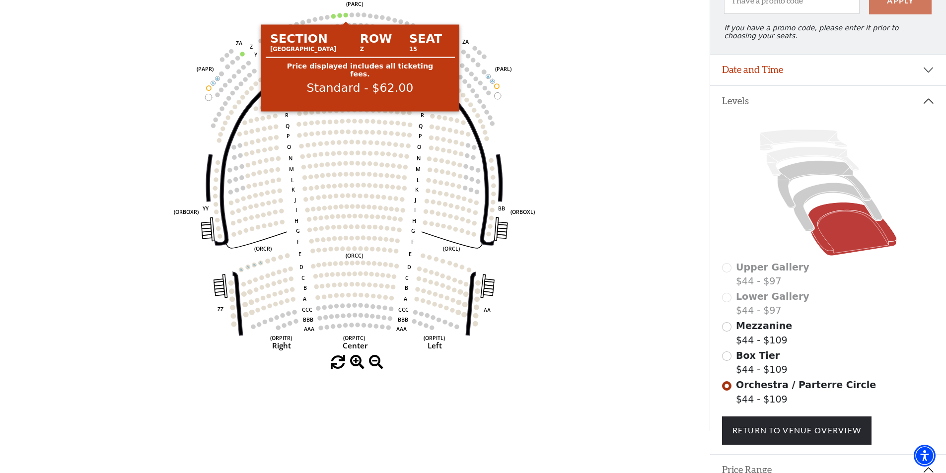
click at [345, 17] on circle at bounding box center [346, 15] width 4 height 4
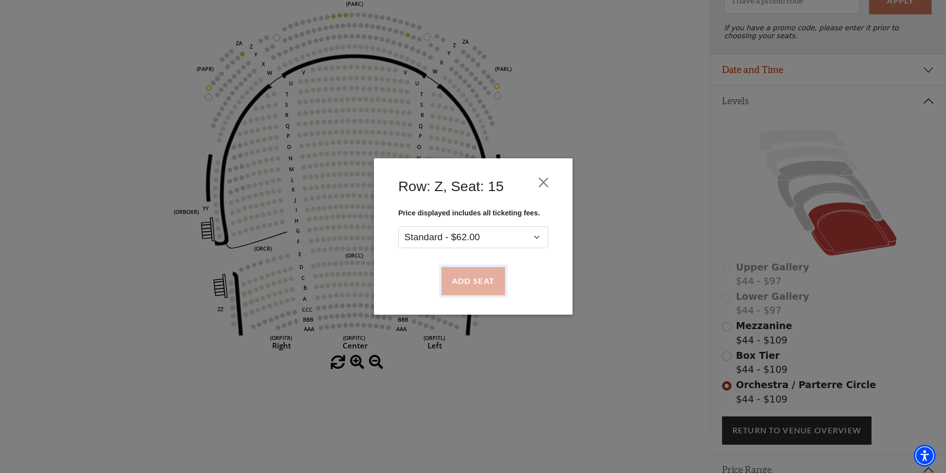
click at [472, 286] on button "Add Seat" at bounding box center [473, 282] width 64 height 28
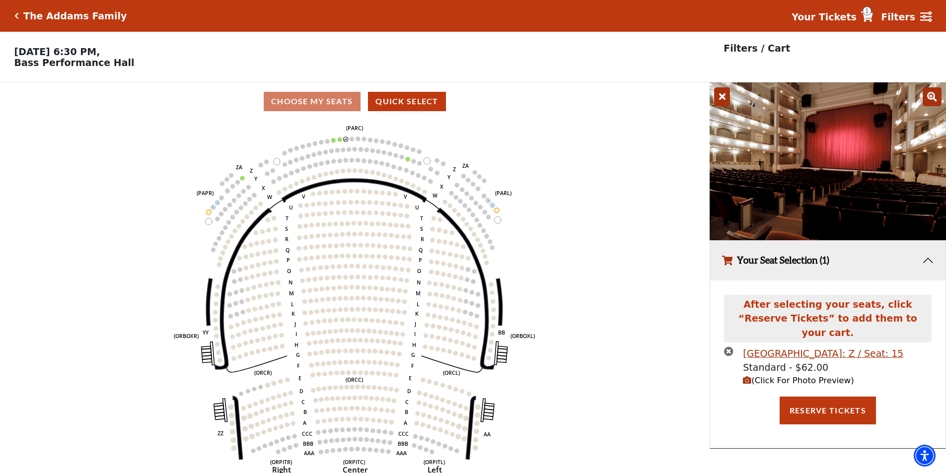
scroll to position [0, 0]
click at [770, 376] on span "(Click For Photo Preview)" at bounding box center [798, 380] width 111 height 9
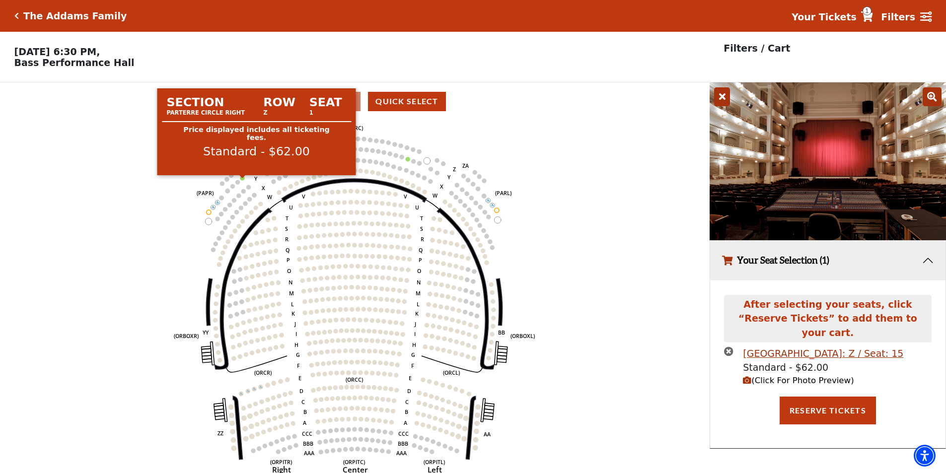
click at [242, 180] on circle at bounding box center [242, 178] width 4 height 4
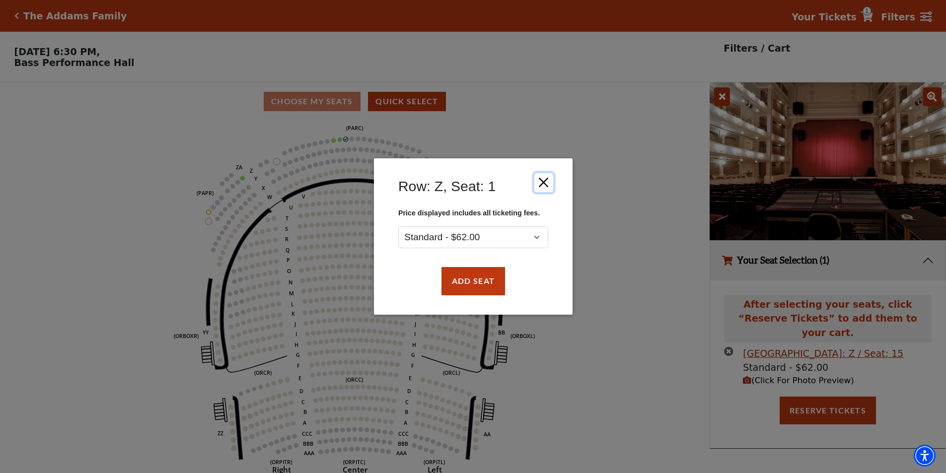
click at [545, 177] on button "Close" at bounding box center [543, 182] width 19 height 19
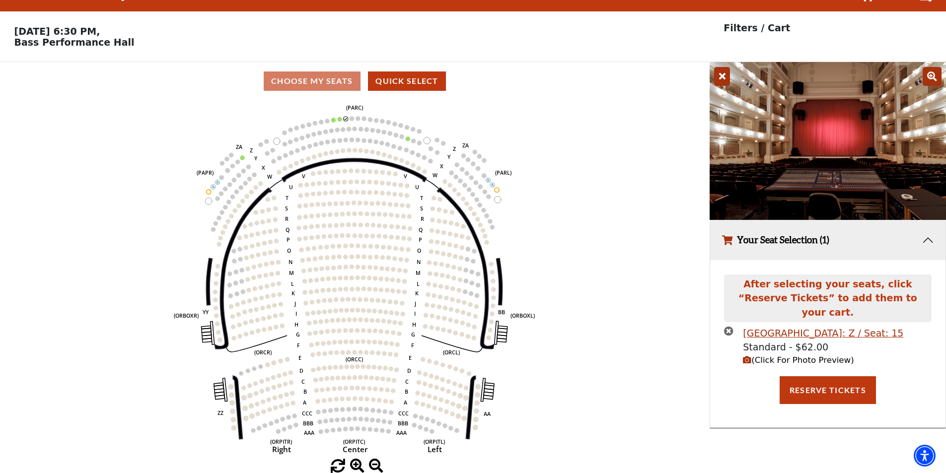
scroll to position [24, 0]
click at [729, 326] on icon "times-circle" at bounding box center [728, 330] width 9 height 9
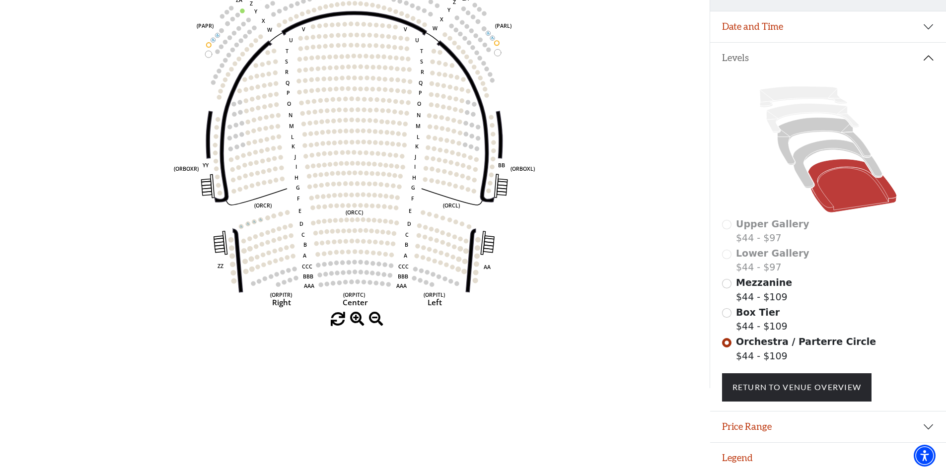
scroll to position [174, 0]
click at [743, 425] on button "Price Range" at bounding box center [828, 427] width 236 height 31
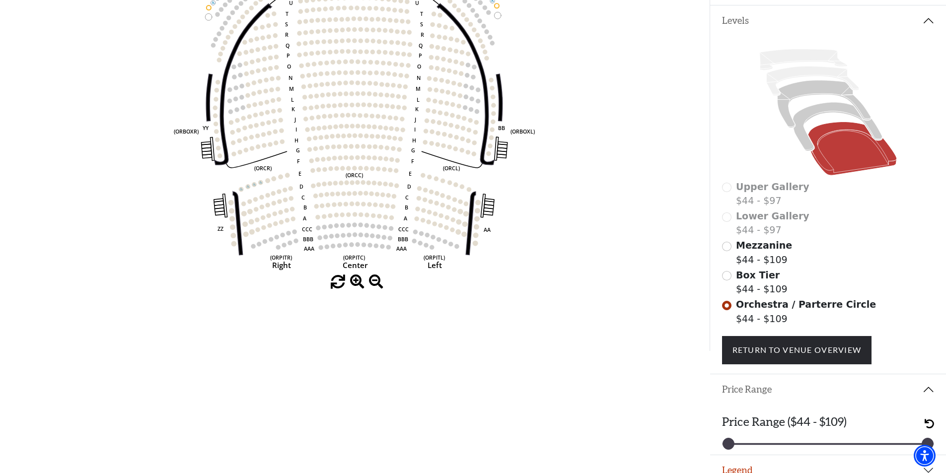
scroll to position [224, 0]
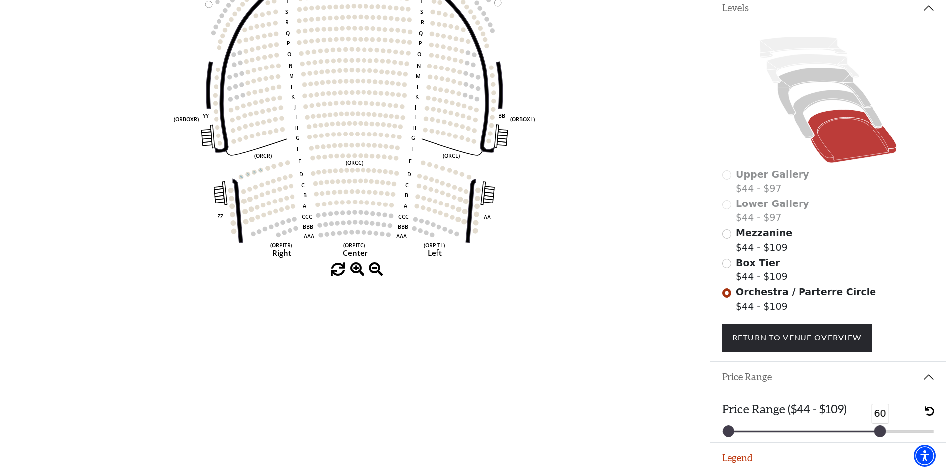
drag, startPoint x: 906, startPoint y: 431, endPoint x: 878, endPoint y: 434, distance: 28.5
click at [878, 434] on div at bounding box center [880, 431] width 11 height 11
drag, startPoint x: 729, startPoint y: 429, endPoint x: 840, endPoint y: 435, distance: 111.4
click at [840, 435] on div at bounding box center [842, 431] width 11 height 11
drag, startPoint x: 879, startPoint y: 431, endPoint x: 907, endPoint y: 432, distance: 28.8
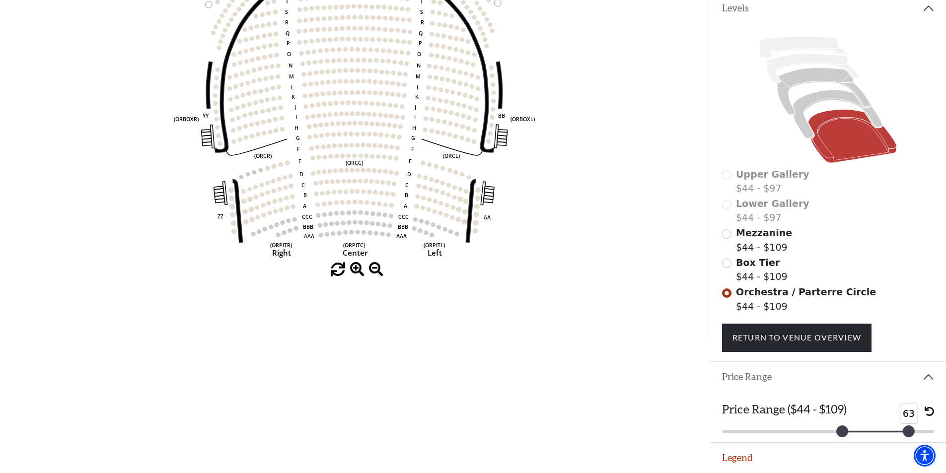
click at [906, 432] on div at bounding box center [908, 431] width 11 height 11
drag, startPoint x: 910, startPoint y: 430, endPoint x: 948, endPoint y: 430, distance: 38.2
click at [946, 256] on html "Skip to main content Enable accessibility for low vision Open the accessibility…" at bounding box center [473, 19] width 946 height 473
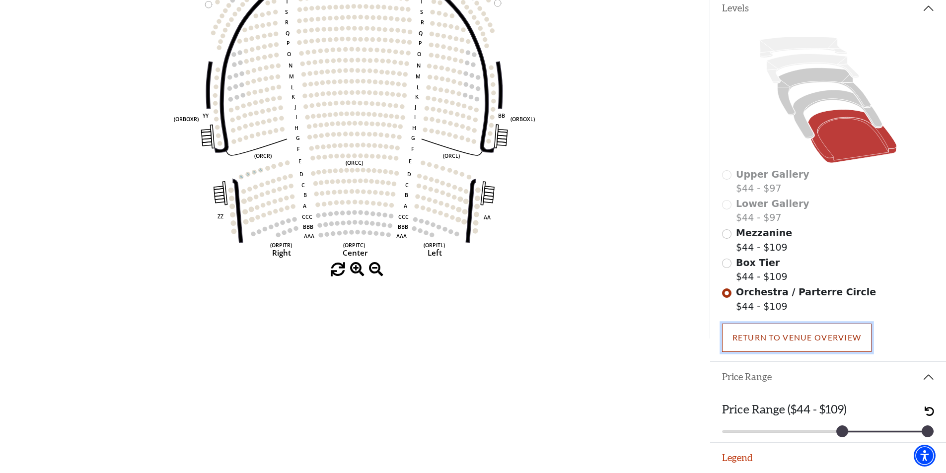
click at [831, 339] on link "Return To Venue Overview" at bounding box center [797, 338] width 150 height 28
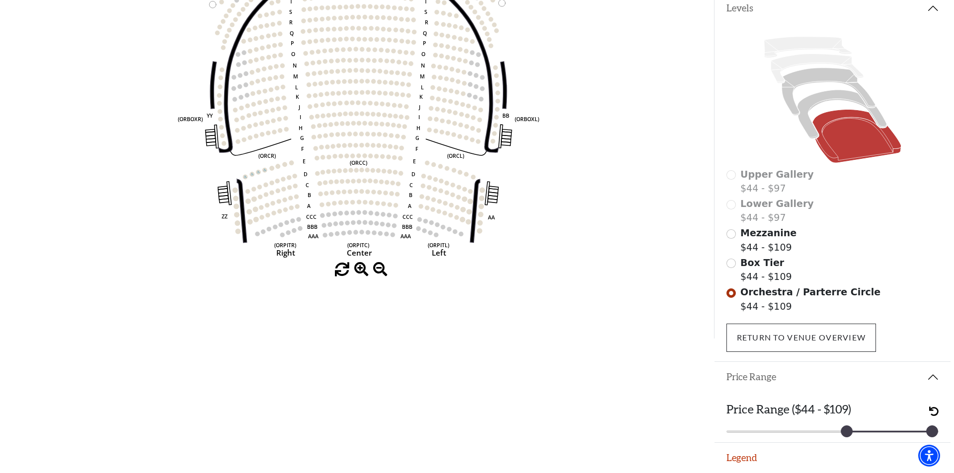
scroll to position [0, 0]
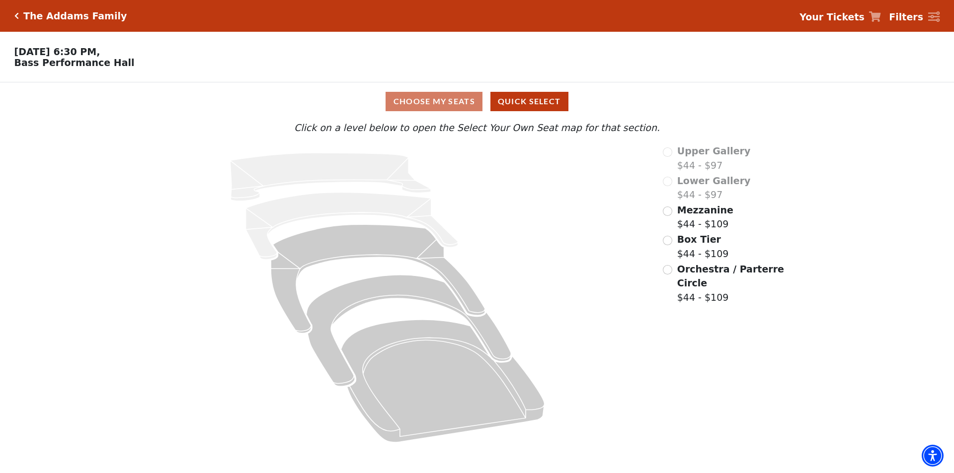
click at [845, 21] on strong "Your Tickets" at bounding box center [831, 16] width 65 height 11
click at [840, 17] on strong "Your Tickets" at bounding box center [831, 16] width 65 height 11
click at [670, 245] on input "Box Tier$44 - $109\a" at bounding box center [667, 240] width 9 height 9
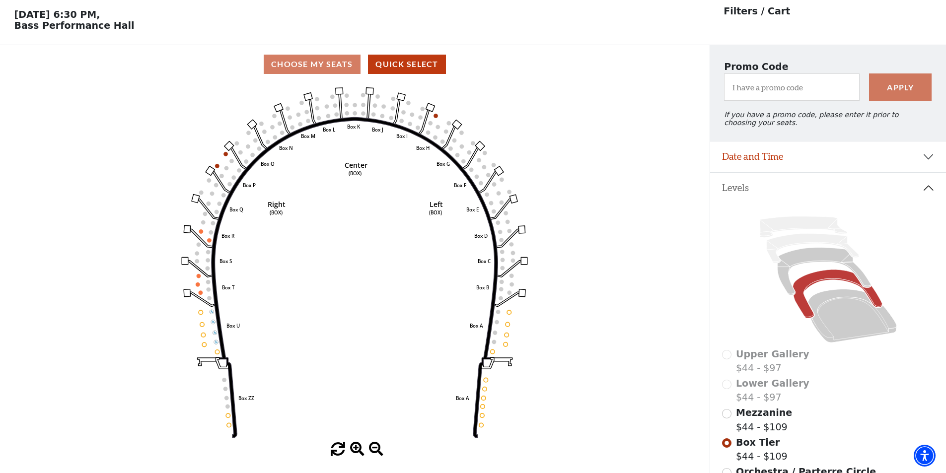
scroll to position [46, 0]
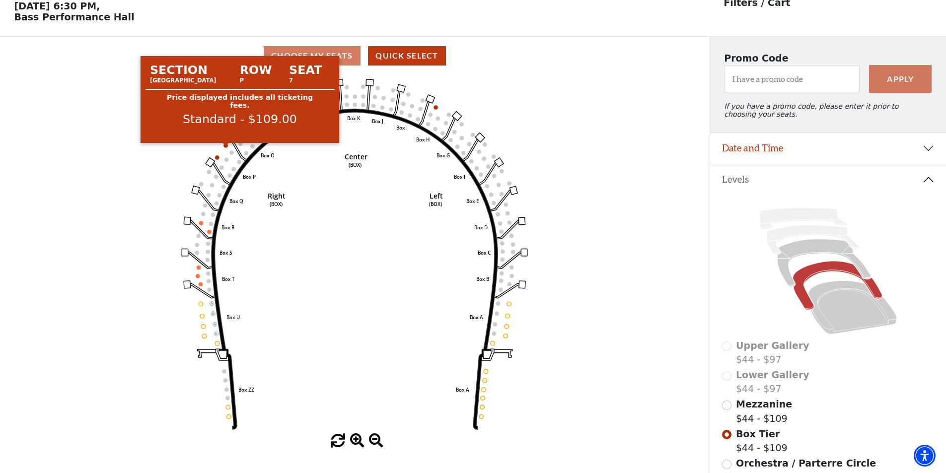
click at [225, 148] on circle at bounding box center [226, 146] width 4 height 4
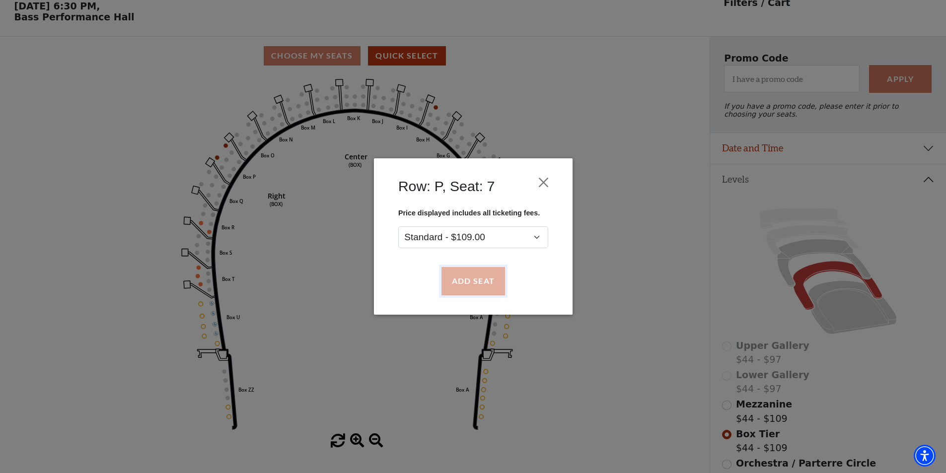
click at [470, 286] on button "Add Seat" at bounding box center [473, 282] width 64 height 28
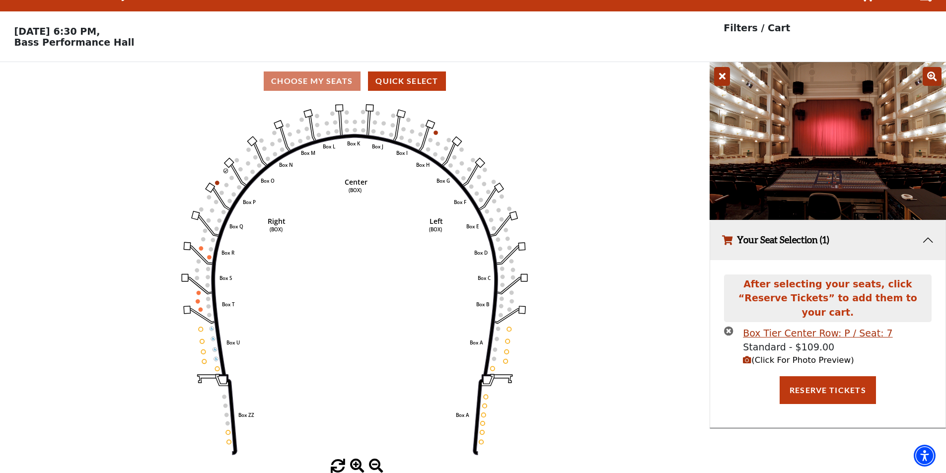
scroll to position [0, 0]
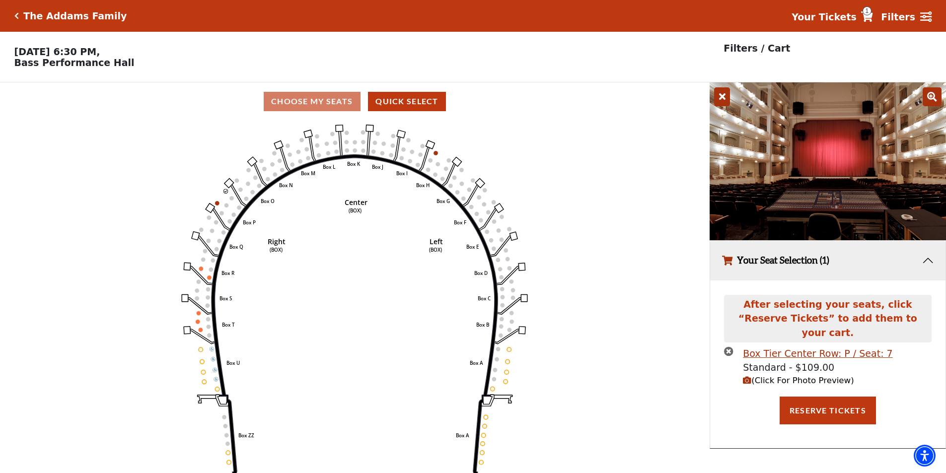
click at [788, 376] on span "(Click For Photo Preview)" at bounding box center [798, 380] width 111 height 9
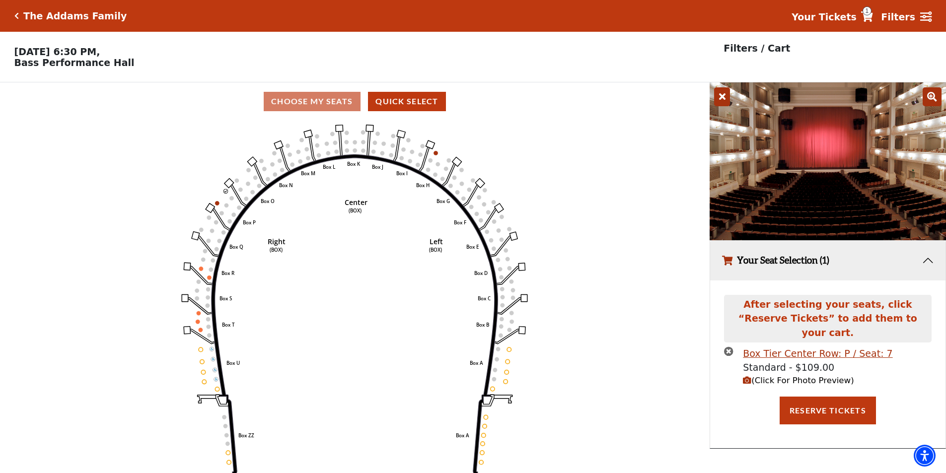
click at [299, 108] on div "Choose My Seats Quick Select" at bounding box center [355, 101] width 710 height 19
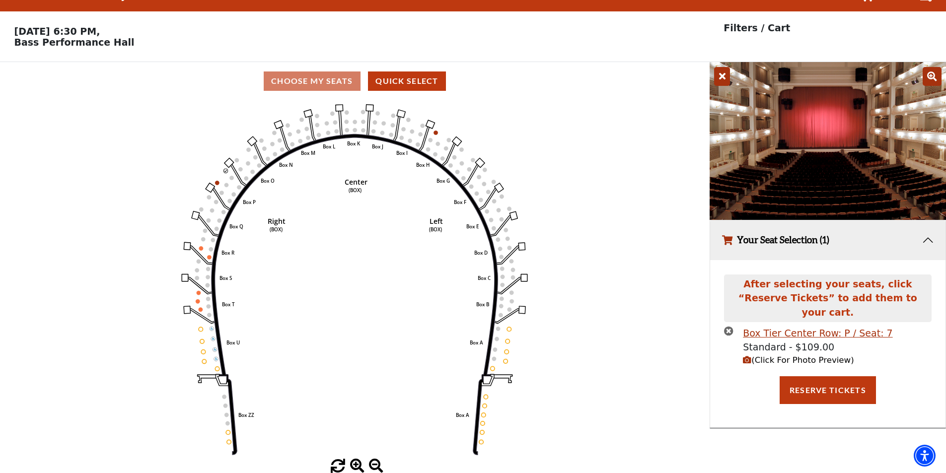
scroll to position [24, 0]
click at [732, 326] on icon "times-circle" at bounding box center [728, 330] width 9 height 9
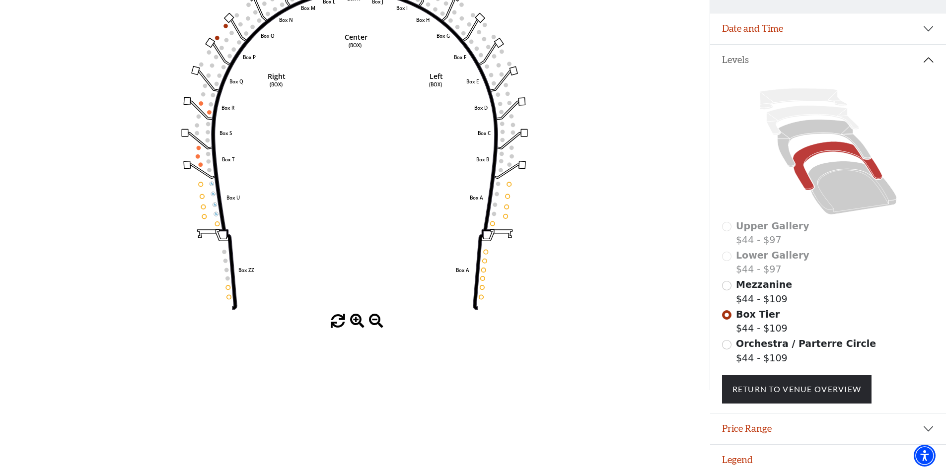
scroll to position [174, 0]
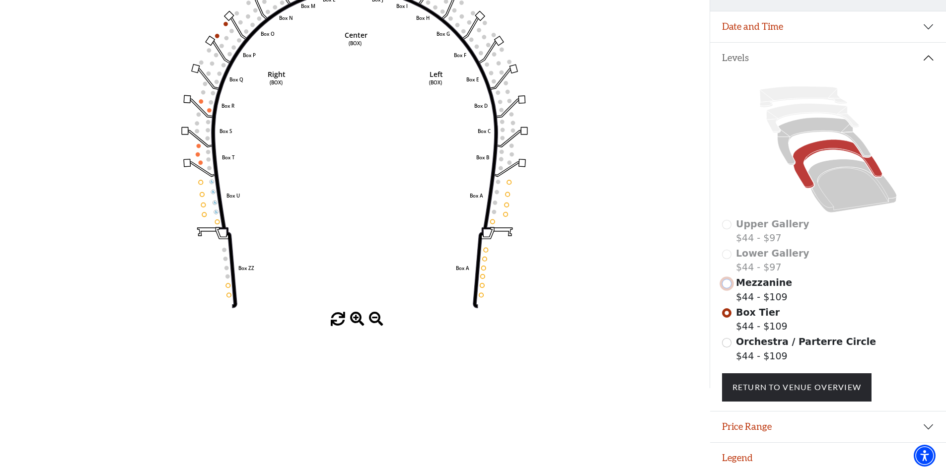
click at [729, 284] on input "Mezzanine$44 - $109\a" at bounding box center [726, 283] width 9 height 9
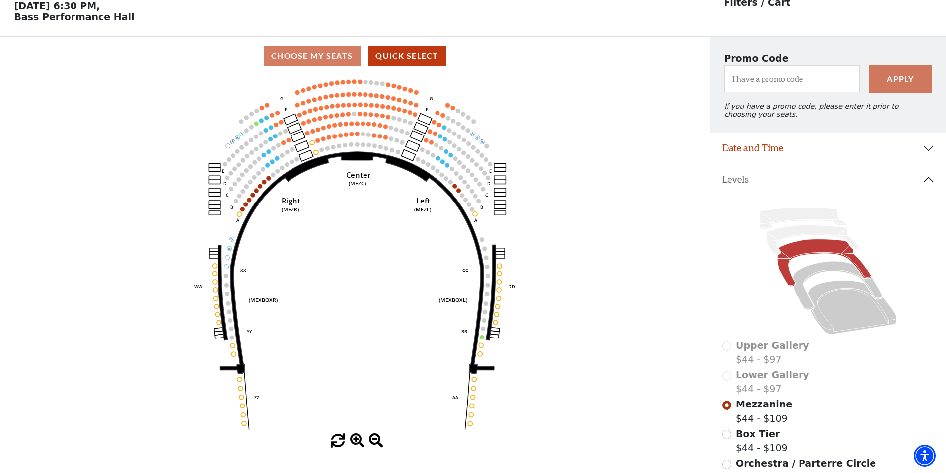
scroll to position [46, 0]
click at [350, 137] on use "Seat Selected" at bounding box center [351, 134] width 5 height 5
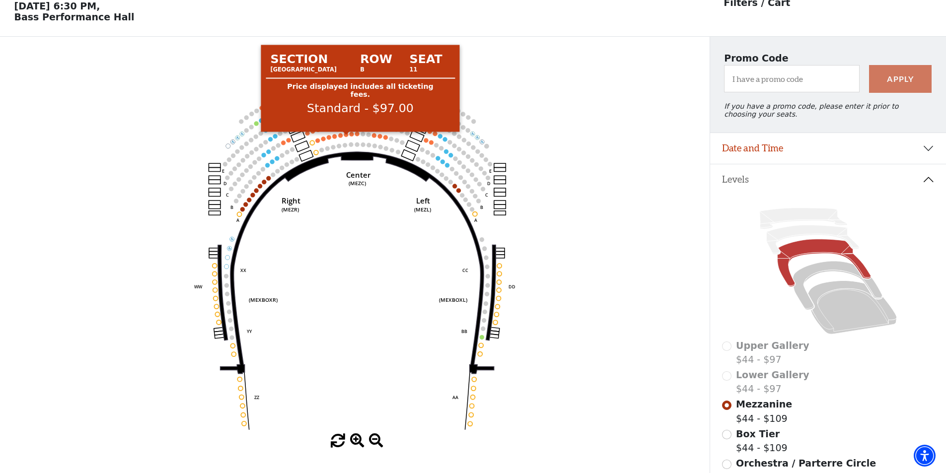
click at [347, 137] on circle at bounding box center [346, 135] width 4 height 4
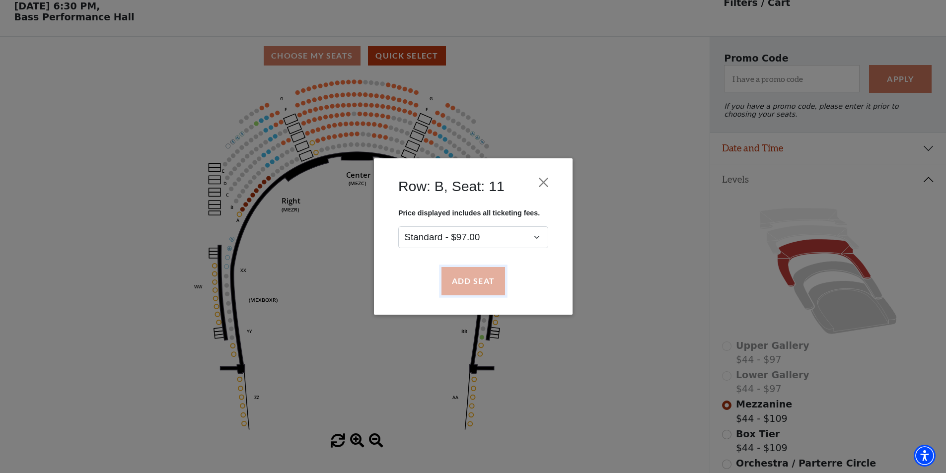
click at [464, 275] on button "Add Seat" at bounding box center [473, 282] width 64 height 28
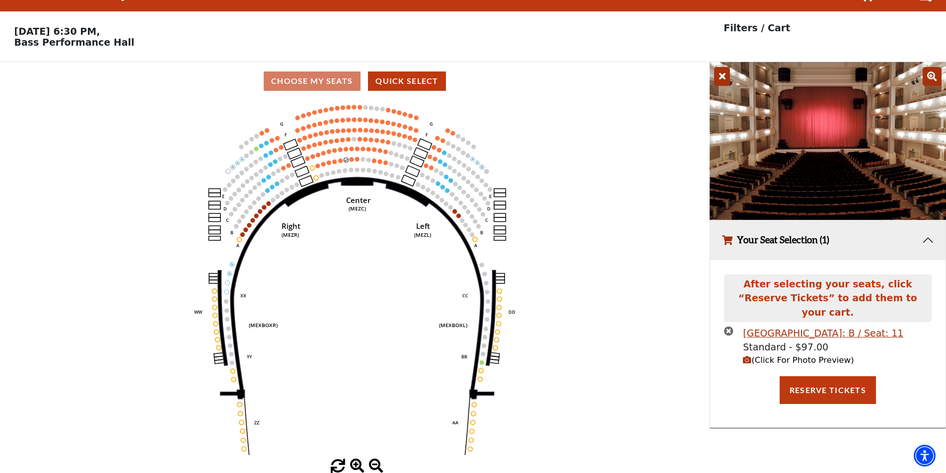
scroll to position [0, 0]
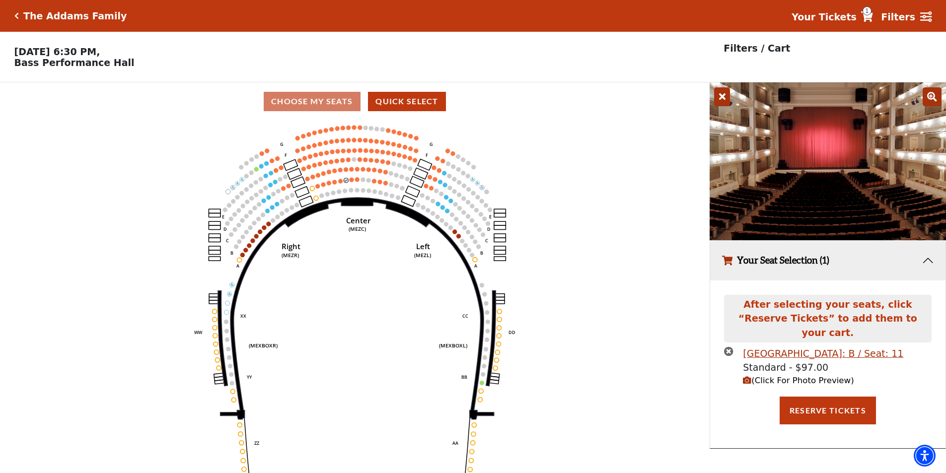
click at [779, 376] on span "(Click For Photo Preview)" at bounding box center [798, 380] width 111 height 9
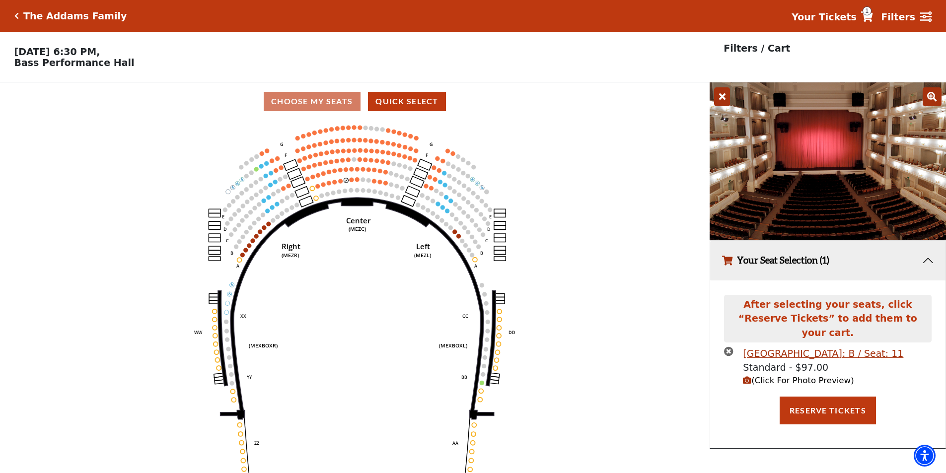
click at [873, 16] on icon at bounding box center [867, 16] width 12 height 10
click at [725, 347] on icon "times-circle" at bounding box center [728, 351] width 9 height 9
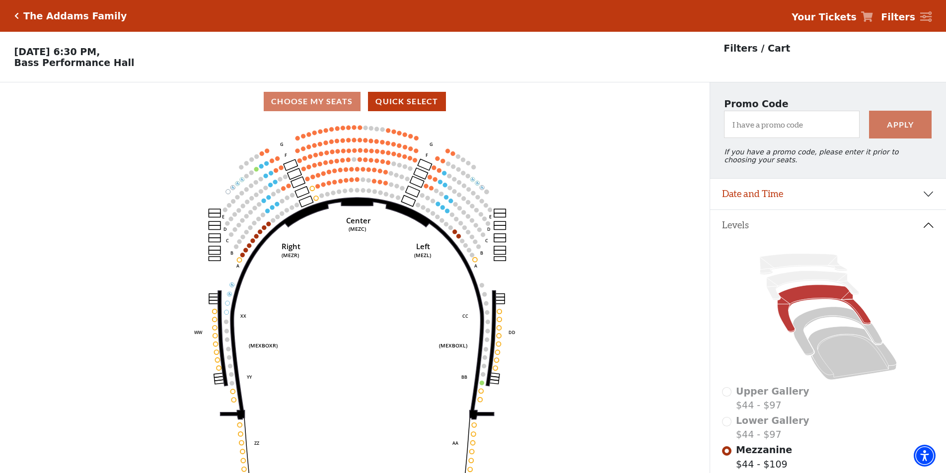
scroll to position [149, 0]
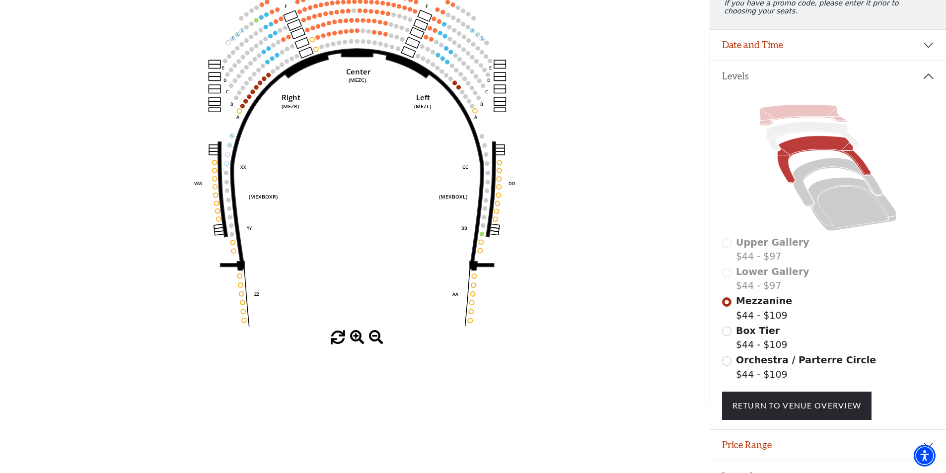
click at [787, 123] on icon at bounding box center [802, 115] width 87 height 21
click at [725, 365] on input "Orchestra / Parterre Circle$44 - $109\a" at bounding box center [726, 361] width 9 height 9
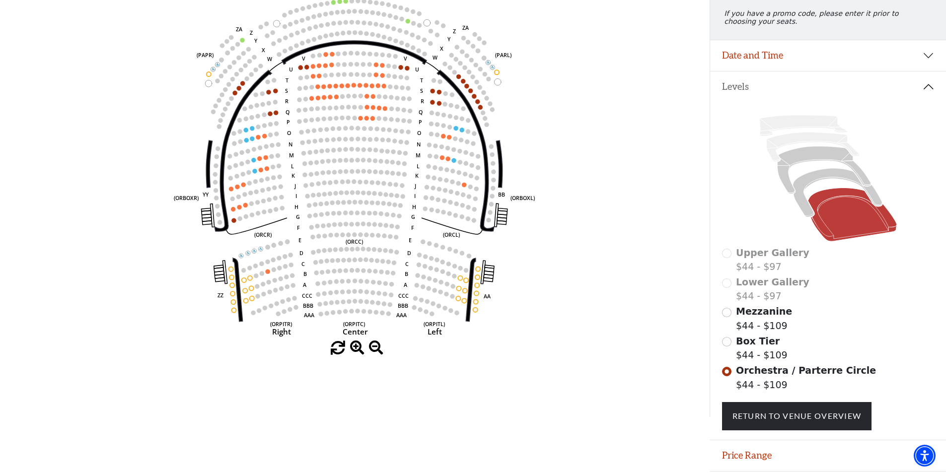
scroll to position [174, 0]
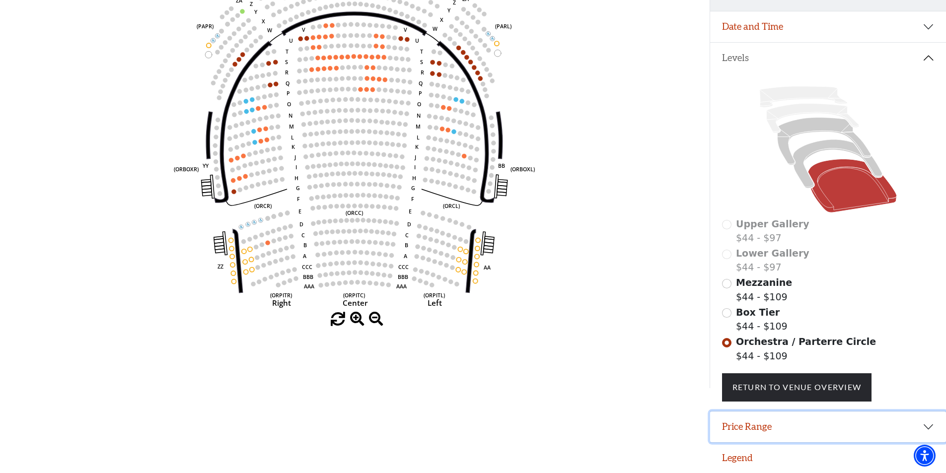
click at [744, 430] on button "Price Range" at bounding box center [828, 427] width 236 height 31
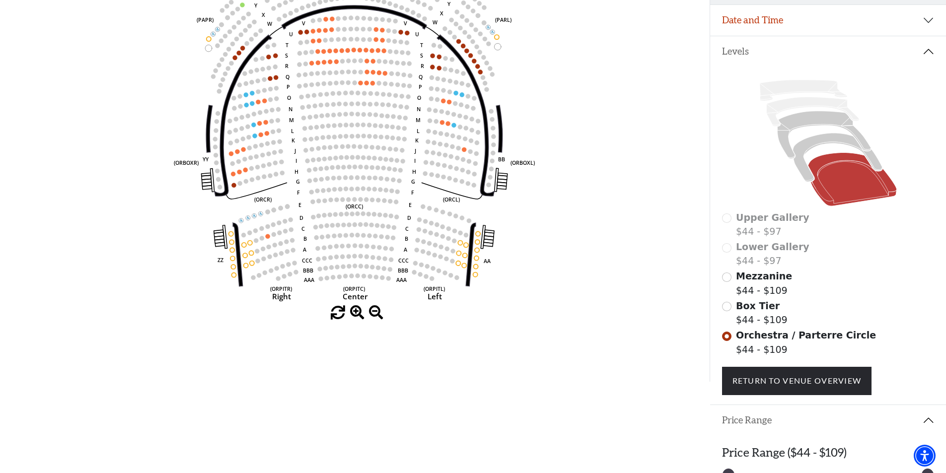
scroll to position [224, 0]
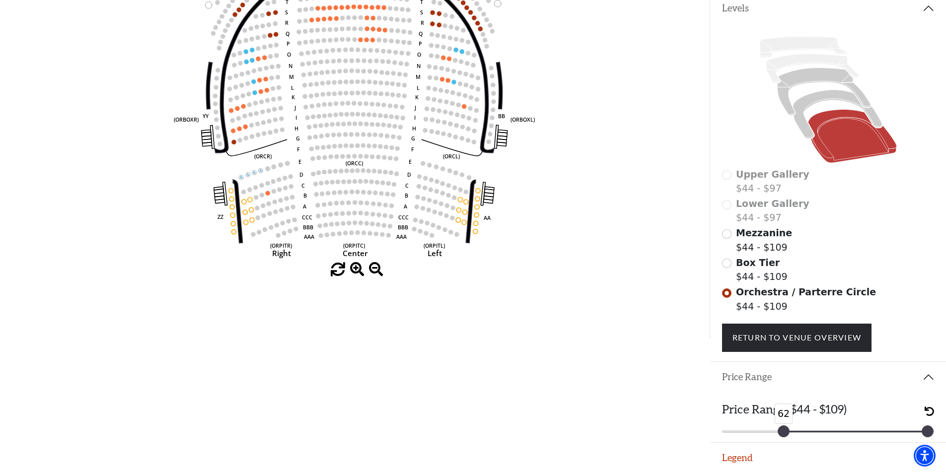
drag, startPoint x: 730, startPoint y: 430, endPoint x: 792, endPoint y: 429, distance: 62.6
click at [789, 429] on div at bounding box center [783, 431] width 11 height 11
drag, startPoint x: 931, startPoint y: 430, endPoint x: 837, endPoint y: 435, distance: 94.5
click at [837, 435] on div at bounding box center [832, 431] width 11 height 11
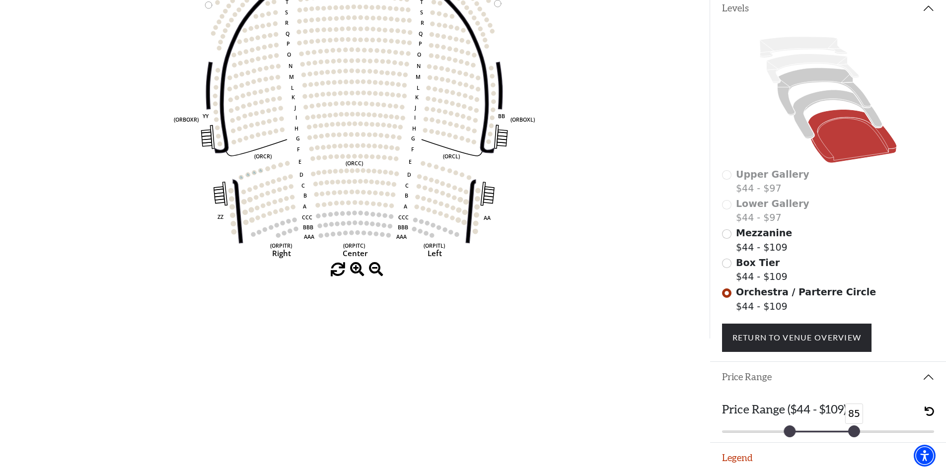
drag, startPoint x: 832, startPoint y: 429, endPoint x: 860, endPoint y: 430, distance: 27.8
click at [860, 430] on div at bounding box center [854, 431] width 11 height 11
drag, startPoint x: 792, startPoint y: 433, endPoint x: 822, endPoint y: 434, distance: 29.8
click at [823, 434] on div at bounding box center [817, 431] width 11 height 11
click at [751, 462] on button "Legend" at bounding box center [828, 458] width 236 height 31
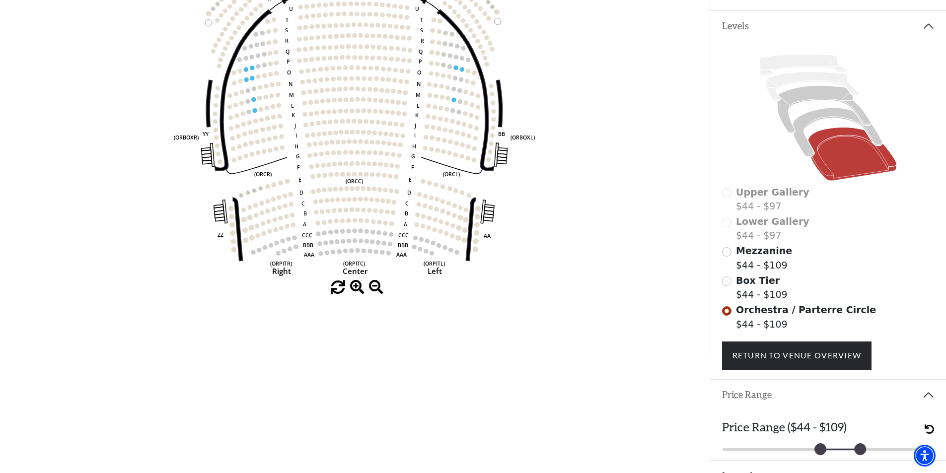
scroll to position [164, 0]
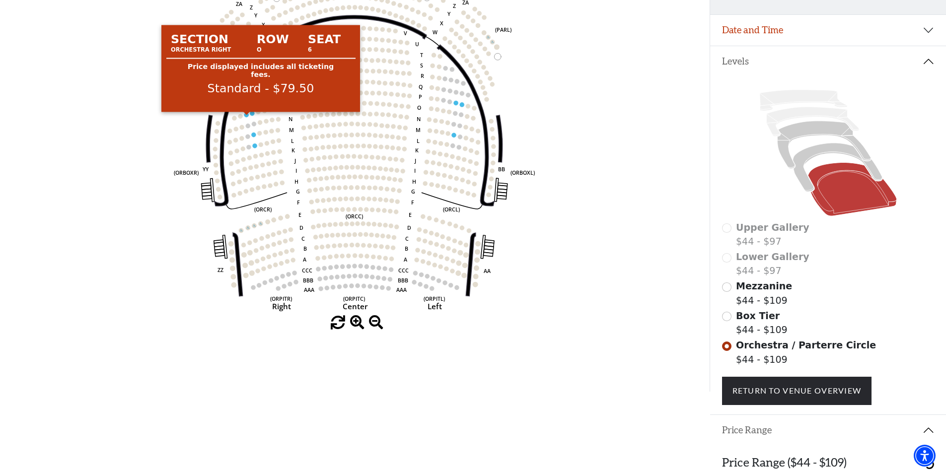
click at [247, 117] on circle at bounding box center [246, 115] width 4 height 4
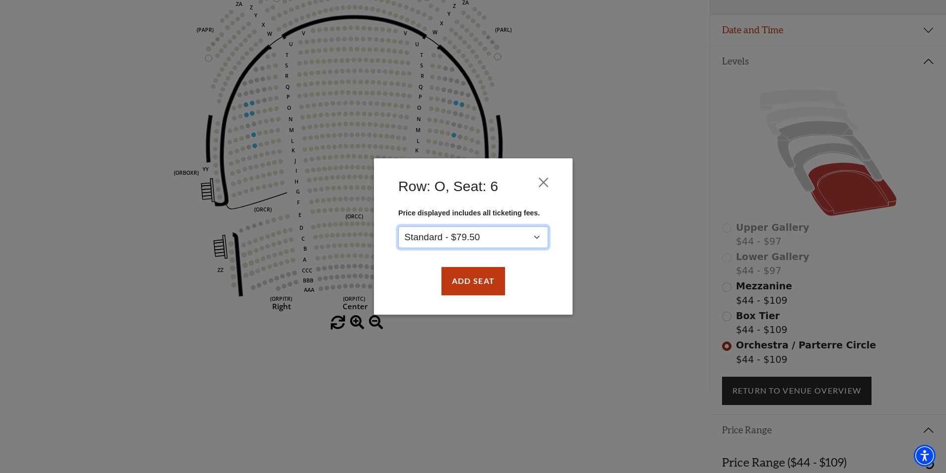
click at [511, 236] on select "Standard - $79.50" at bounding box center [473, 237] width 150 height 22
click at [547, 179] on button "Close" at bounding box center [543, 182] width 19 height 19
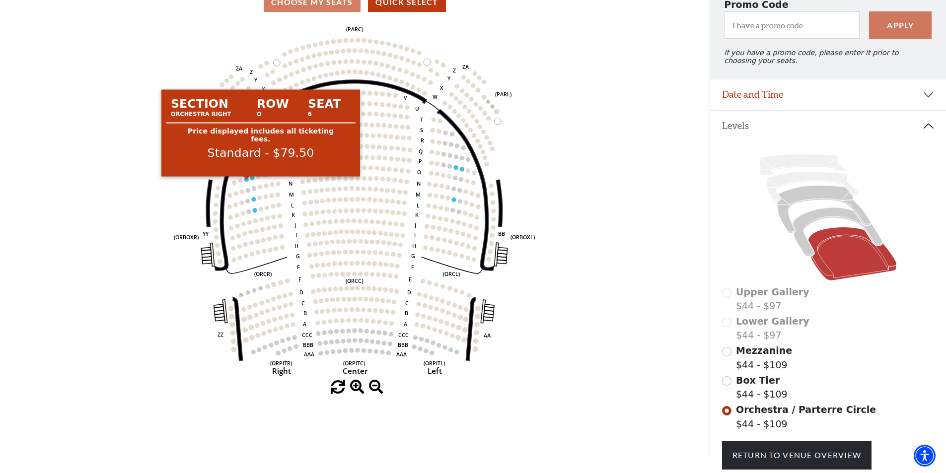
scroll to position [0, 0]
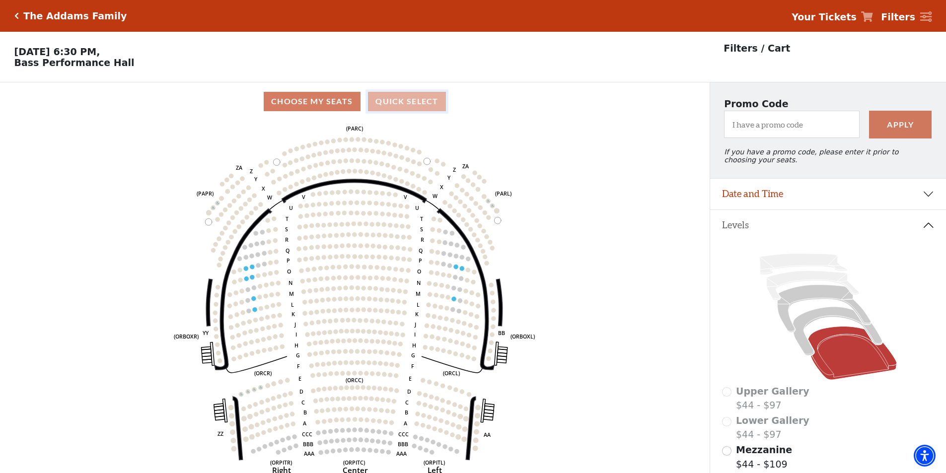
click at [402, 107] on button "Quick Select" at bounding box center [407, 101] width 78 height 19
select select "6294"
select select "2"
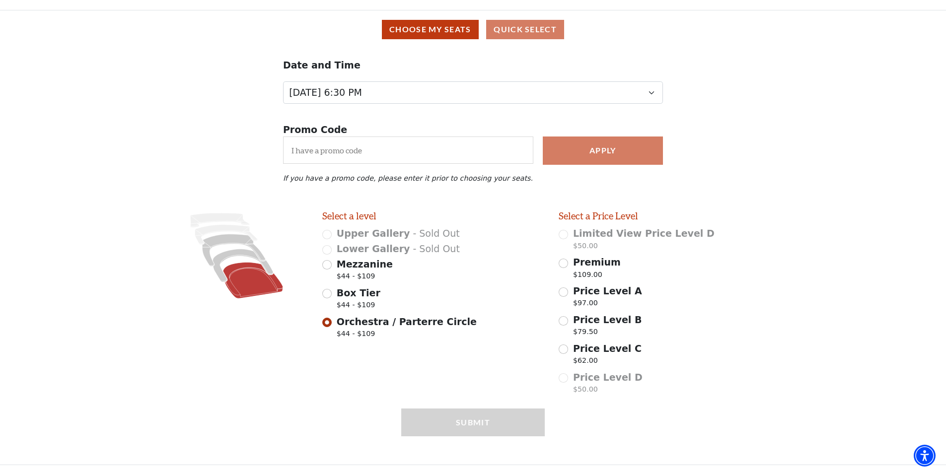
scroll to position [78, 0]
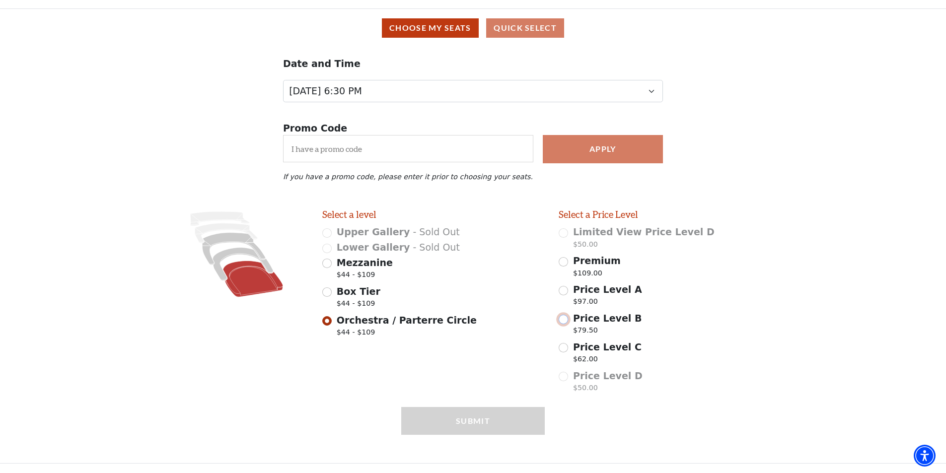
click at [566, 318] on input "Price Level B $79.50" at bounding box center [563, 319] width 9 height 9
radio input "true"
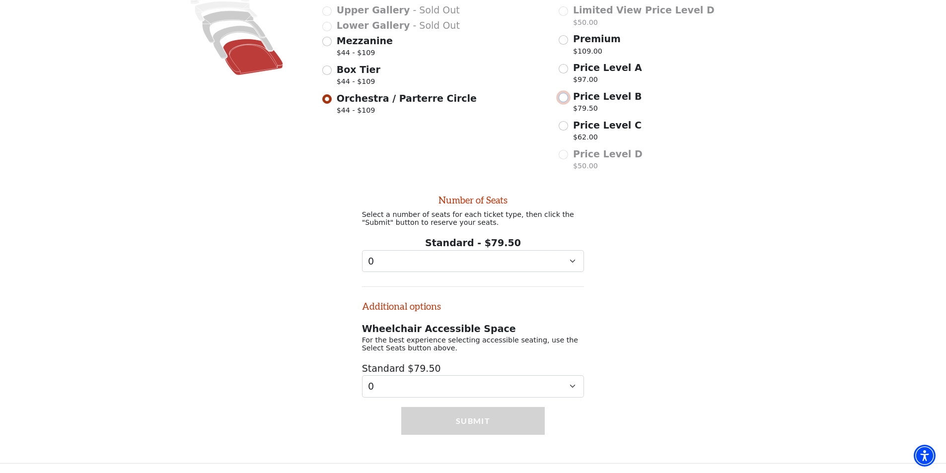
scroll to position [306, 0]
click at [479, 260] on select "0 1 2 3 4 5 6 7 8 9" at bounding box center [473, 261] width 223 height 22
select select "2"
click at [362, 250] on select "0 1 2 3 4 5 6 7 8 9" at bounding box center [473, 261] width 223 height 22
click at [432, 423] on button "Submit" at bounding box center [473, 421] width 144 height 28
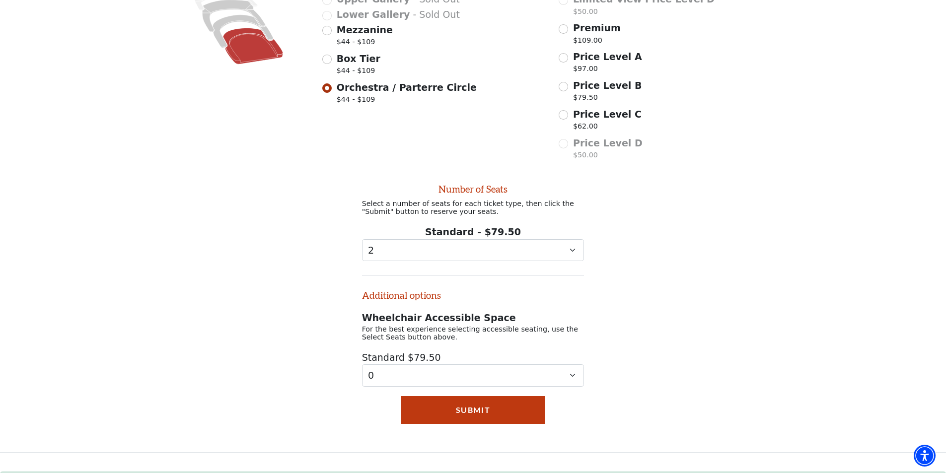
scroll to position [332, 0]
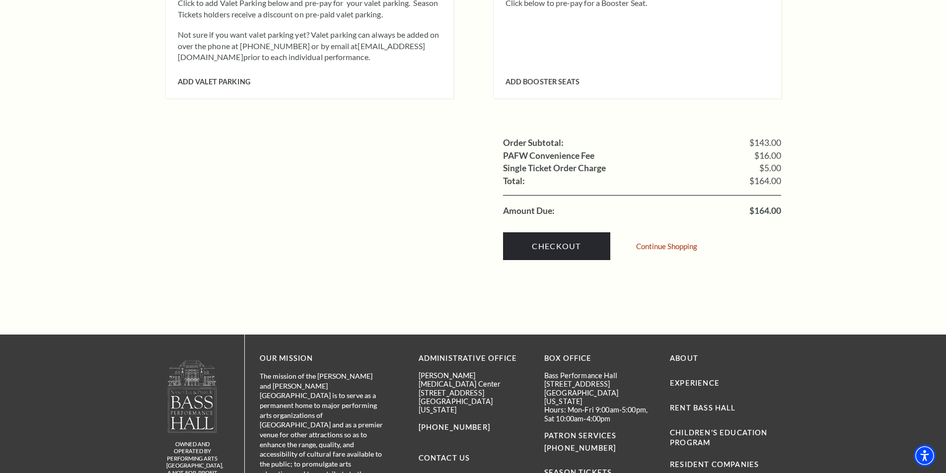
scroll to position [993, 0]
